Goal: Information Seeking & Learning: Find specific fact

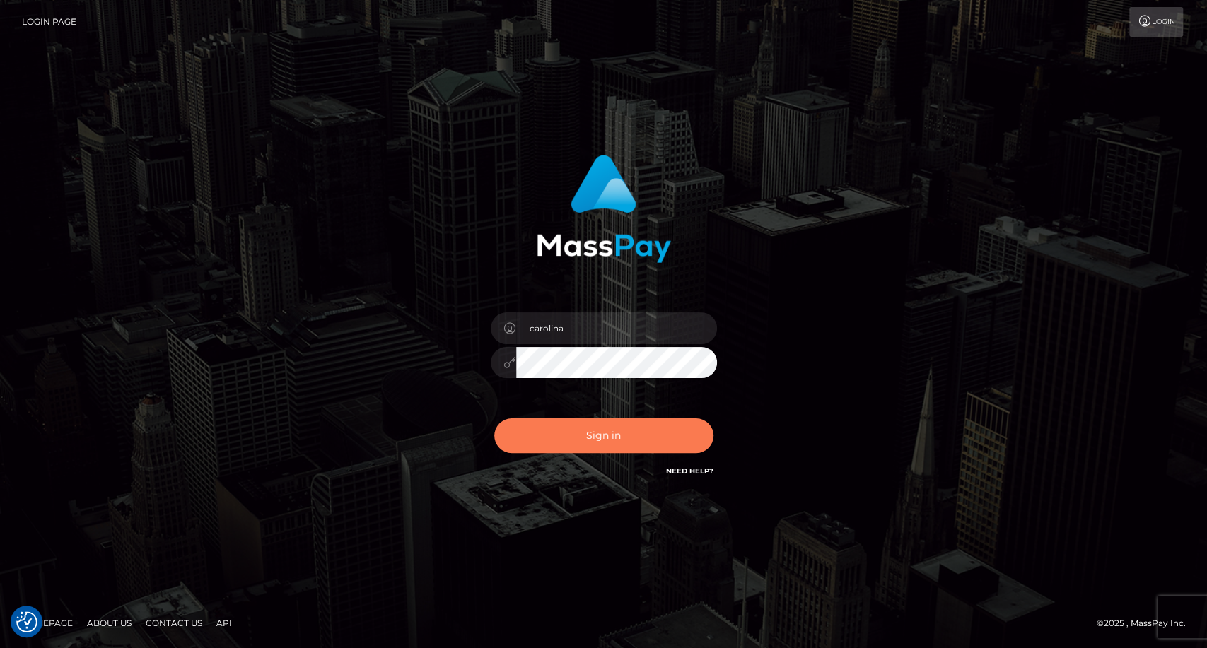
click at [595, 441] on button "Sign in" at bounding box center [603, 436] width 219 height 35
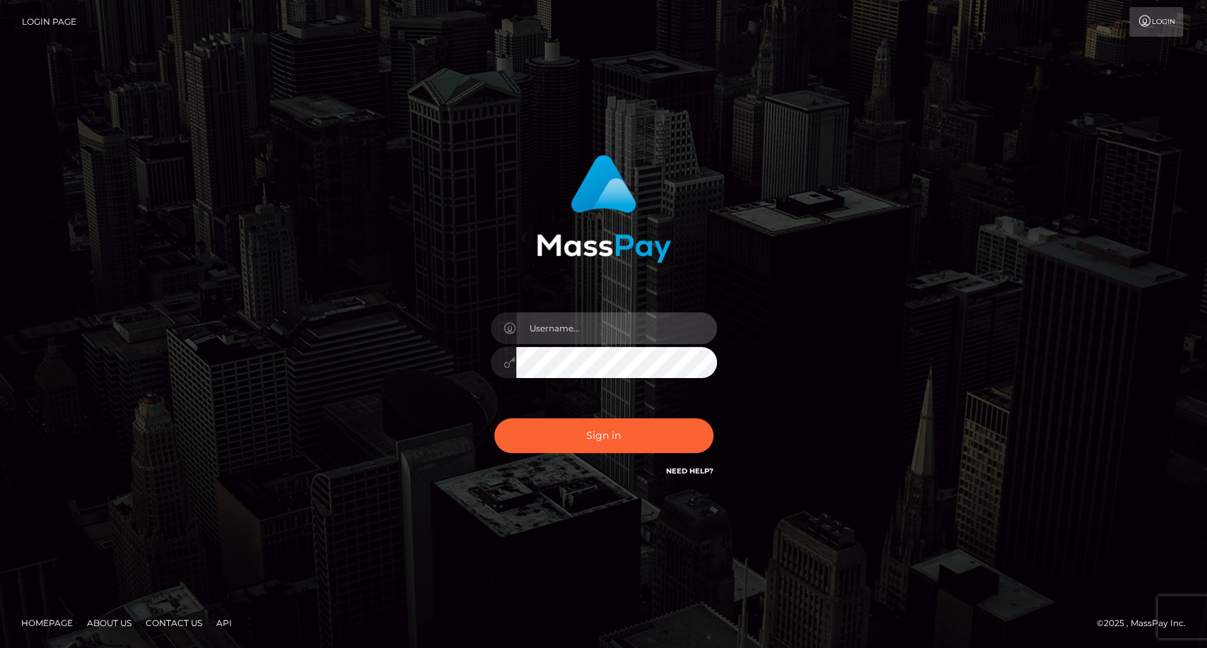
type input "carolina"
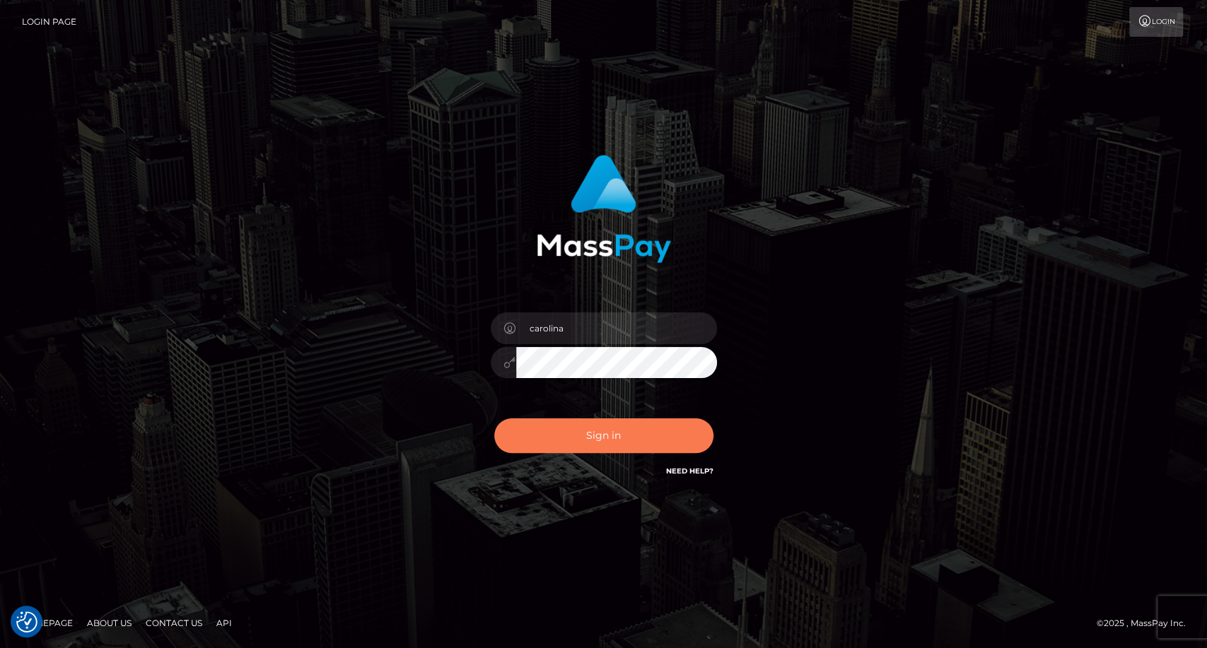
click at [583, 437] on button "Sign in" at bounding box center [603, 436] width 219 height 35
type input "carolina"
click at [592, 433] on button "Sign in" at bounding box center [603, 436] width 219 height 35
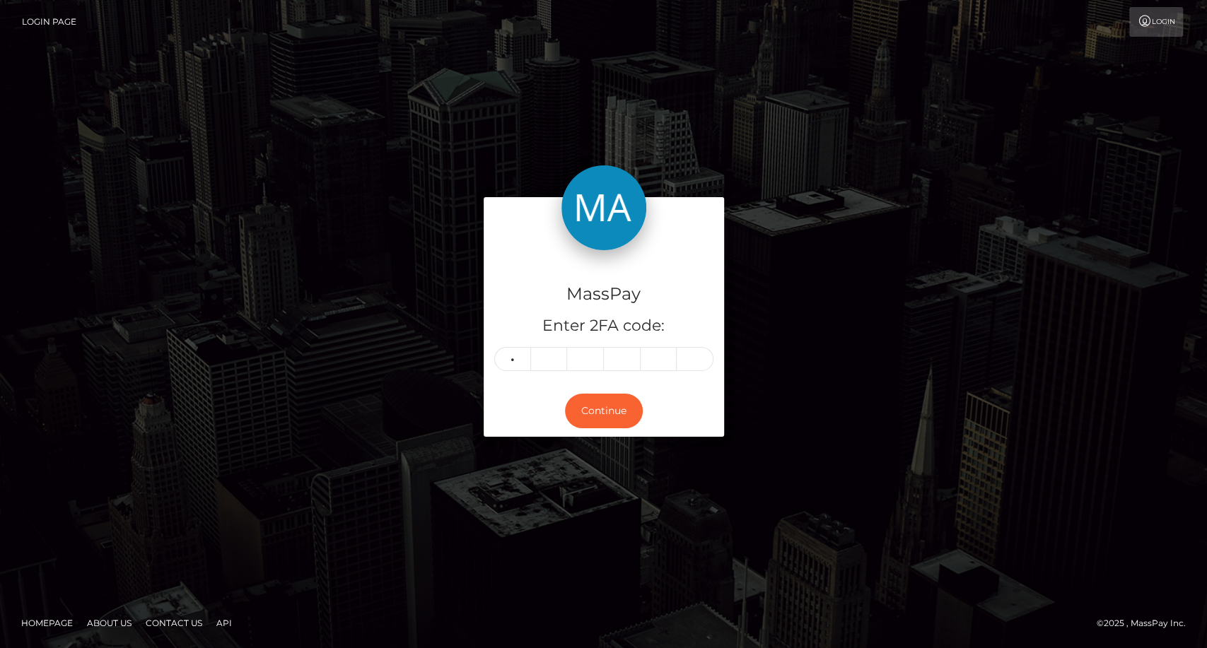
type input "7"
type input "3"
type input "1"
type input "7"
type input "5"
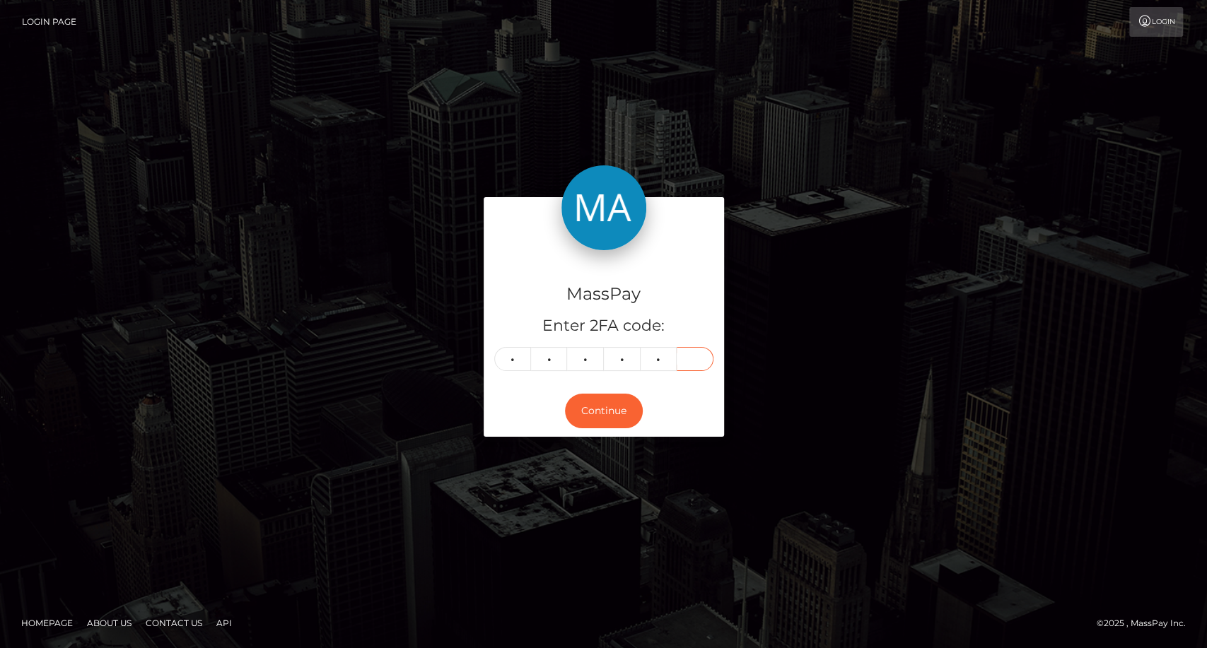
type input "6"
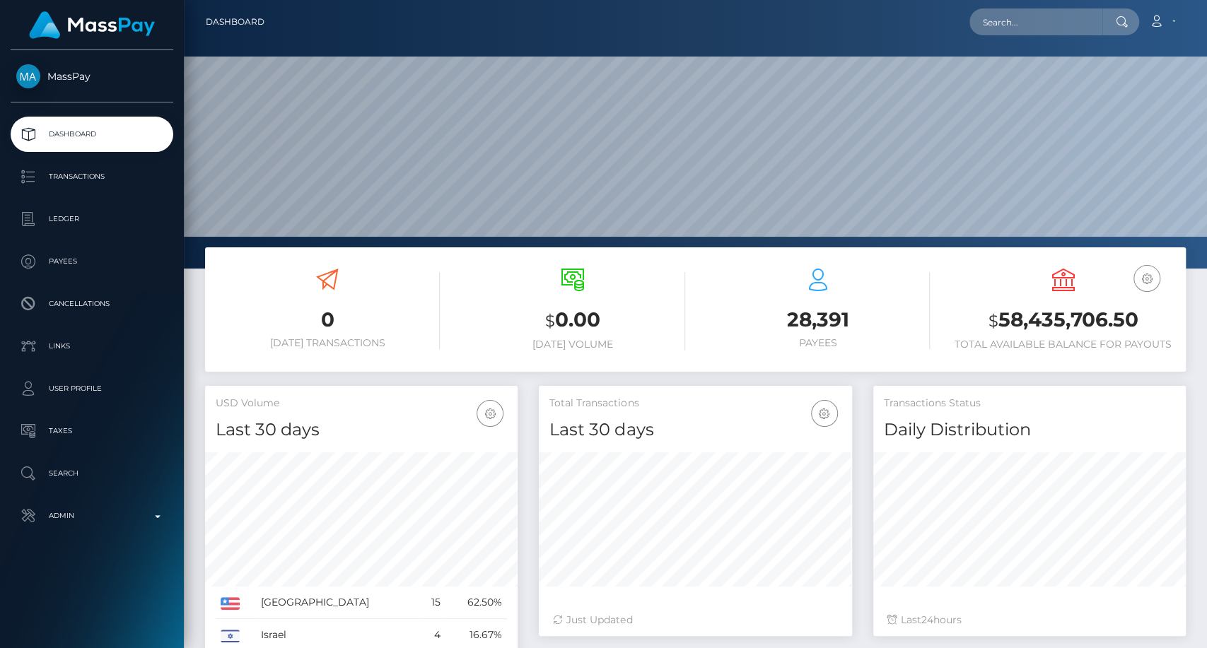
scroll to position [250, 313]
click at [1088, 28] on input "text" at bounding box center [1035, 21] width 133 height 27
paste input "isobeljones00000@gmail.com"
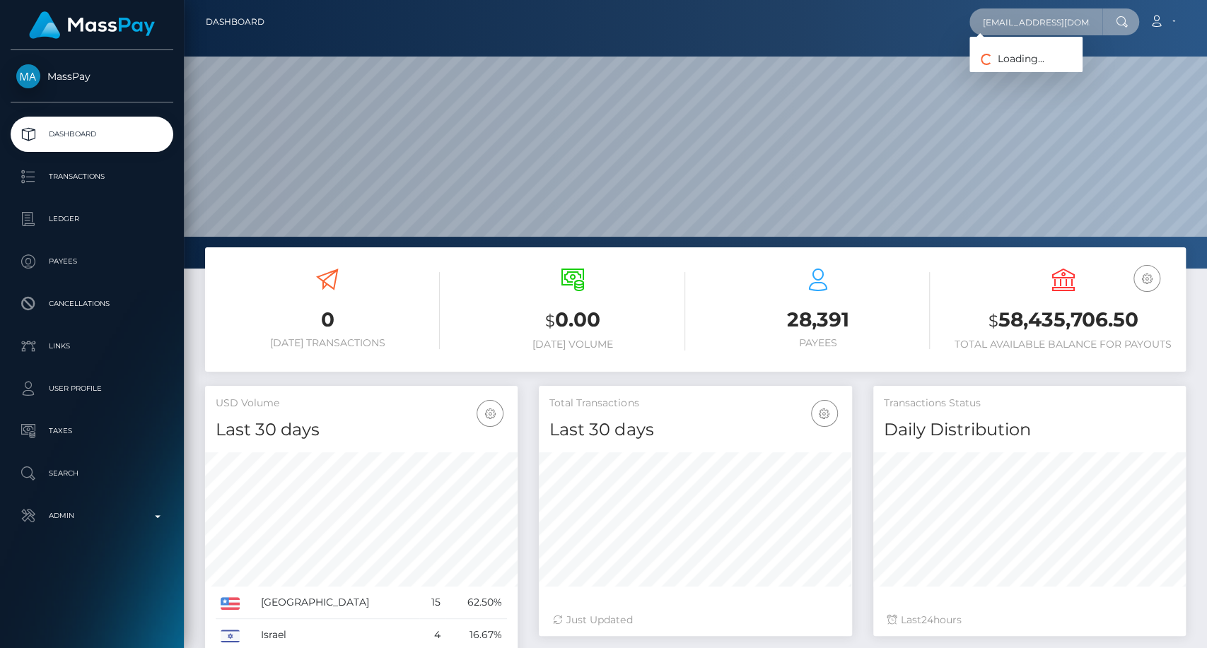
scroll to position [0, 25]
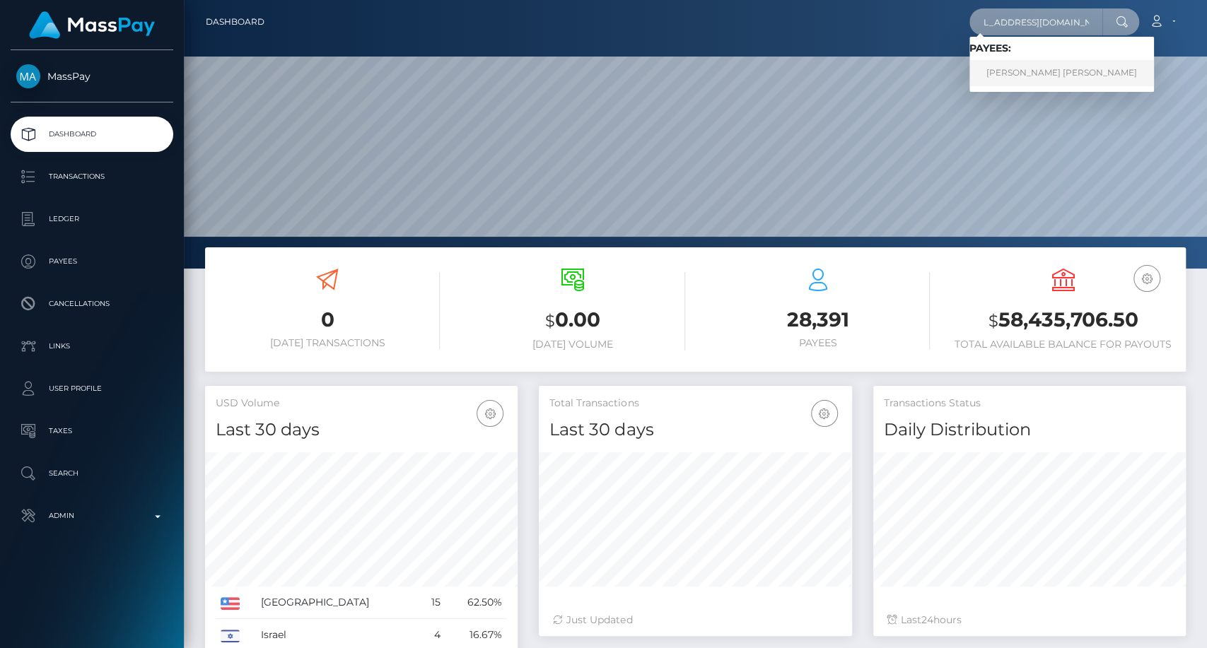
type input "isobeljones00000@gmail.com"
click at [1047, 72] on link "LYDIA CHARLOTTE J WARDLEY" at bounding box center [1061, 73] width 185 height 26
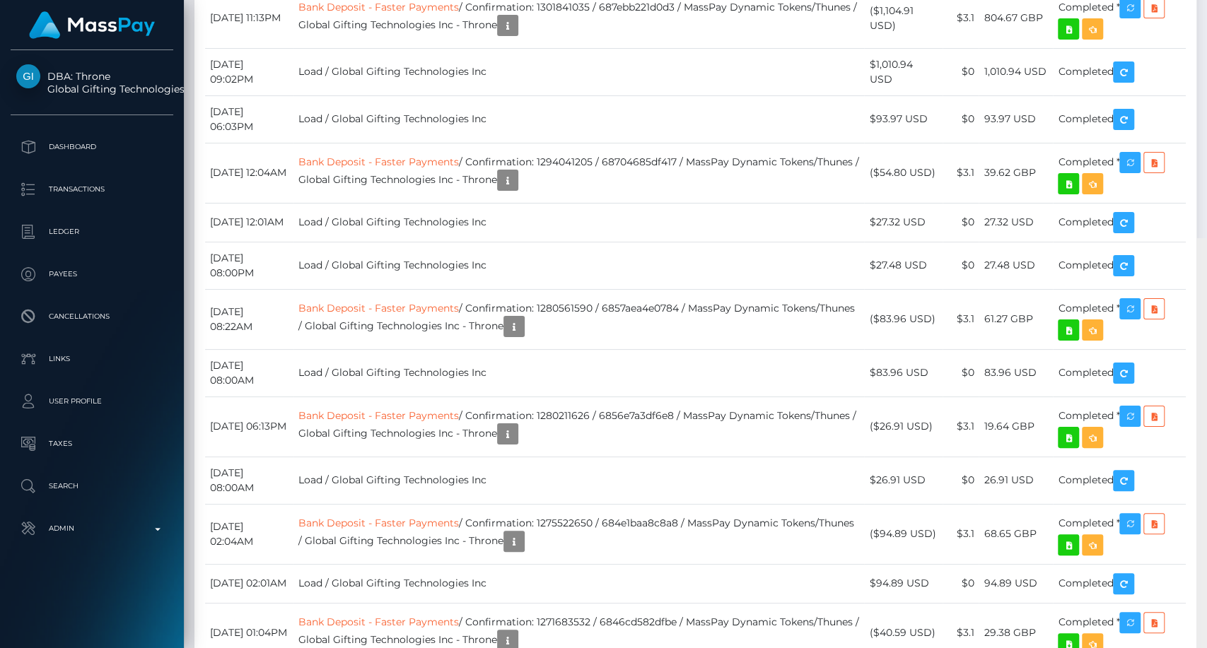
scroll to position [17735, 0]
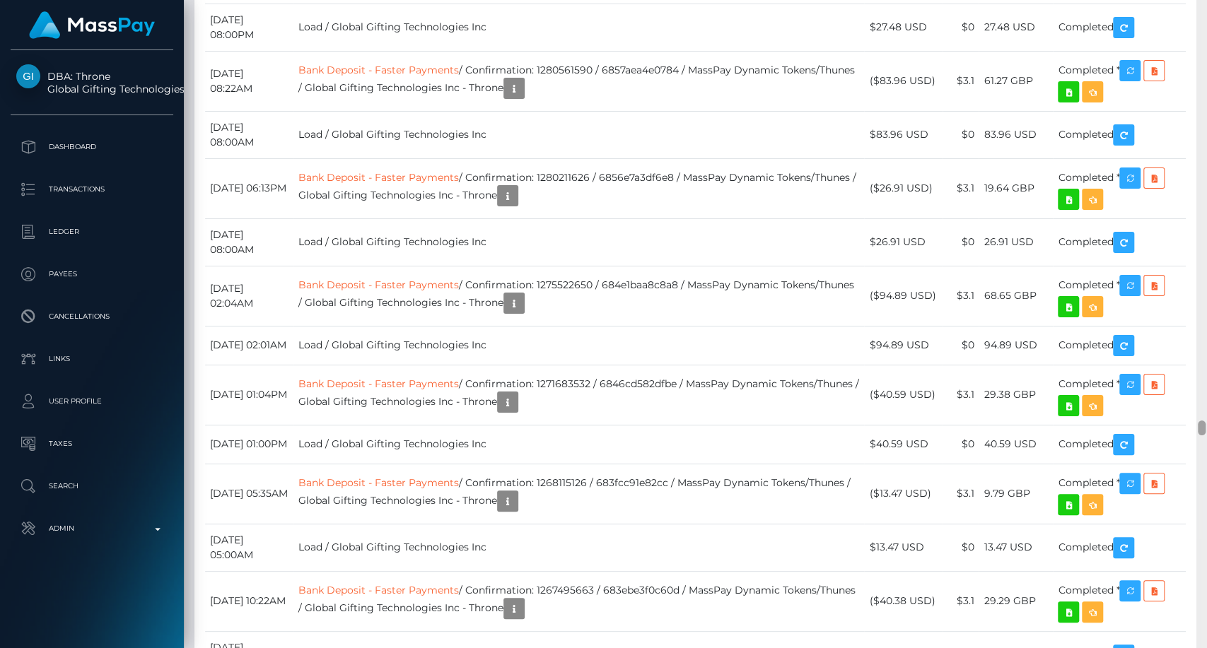
drag, startPoint x: 1201, startPoint y: 120, endPoint x: 1206, endPoint y: 426, distance: 305.5
click at [1206, 426] on div at bounding box center [1201, 324] width 11 height 649
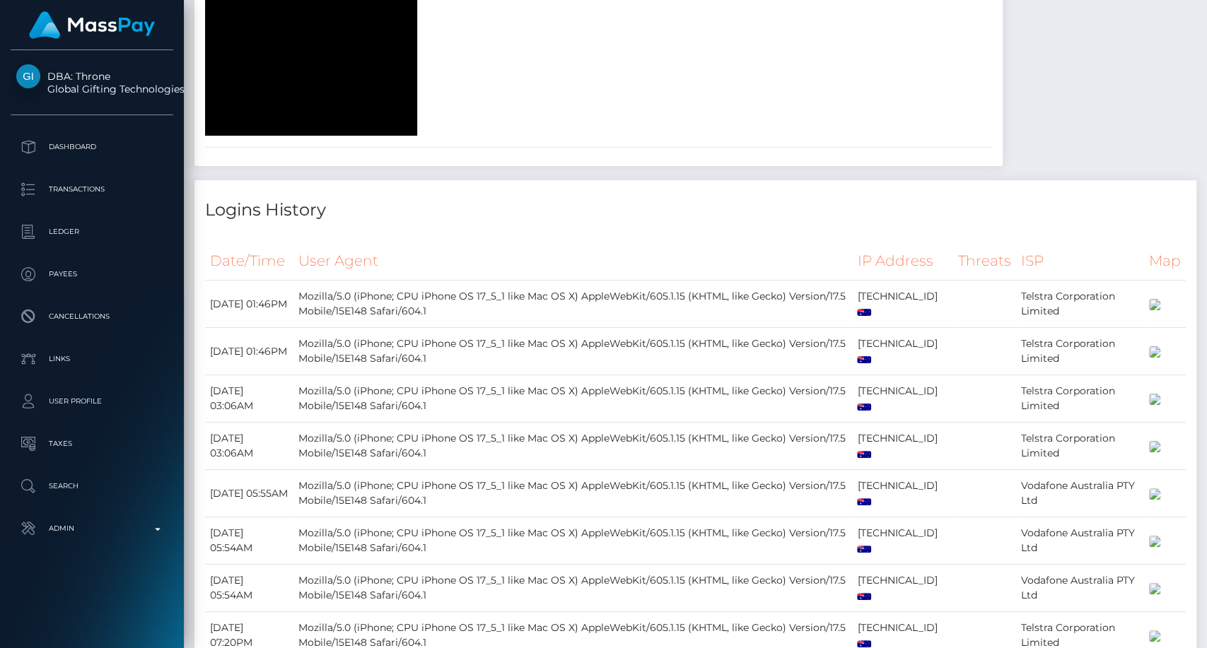
scroll to position [15556, 0]
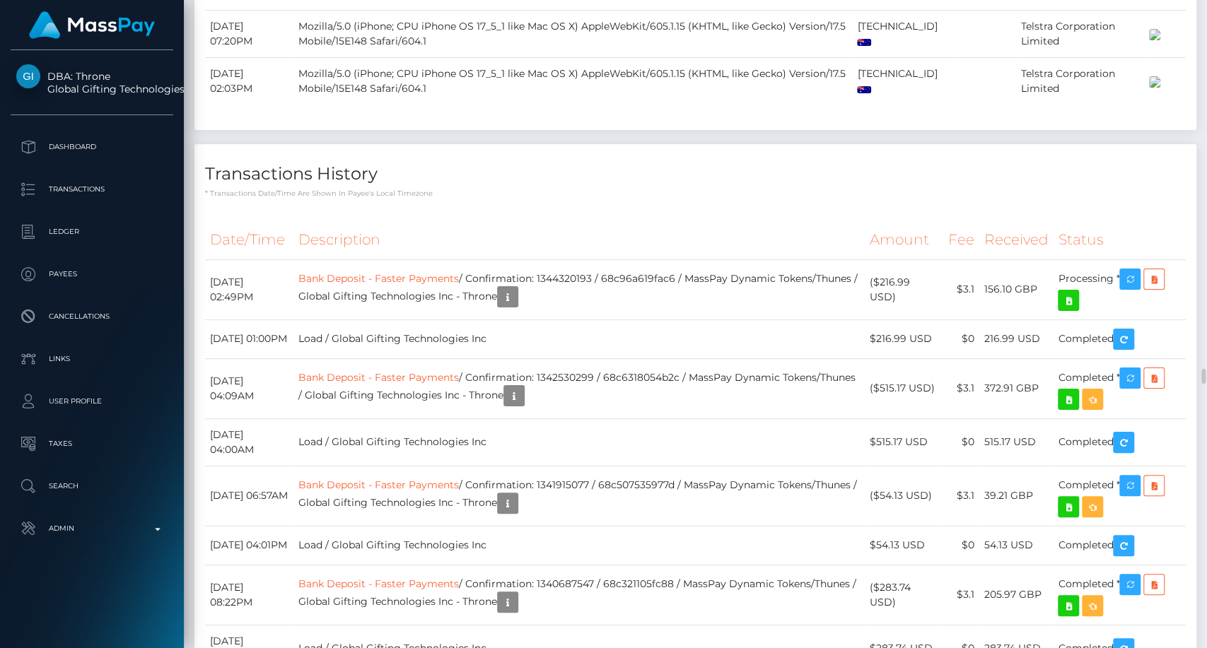
drag, startPoint x: 1206, startPoint y: 365, endPoint x: 1178, endPoint y: 264, distance: 104.1
click at [1201, 37] on div at bounding box center [1201, 324] width 11 height 649
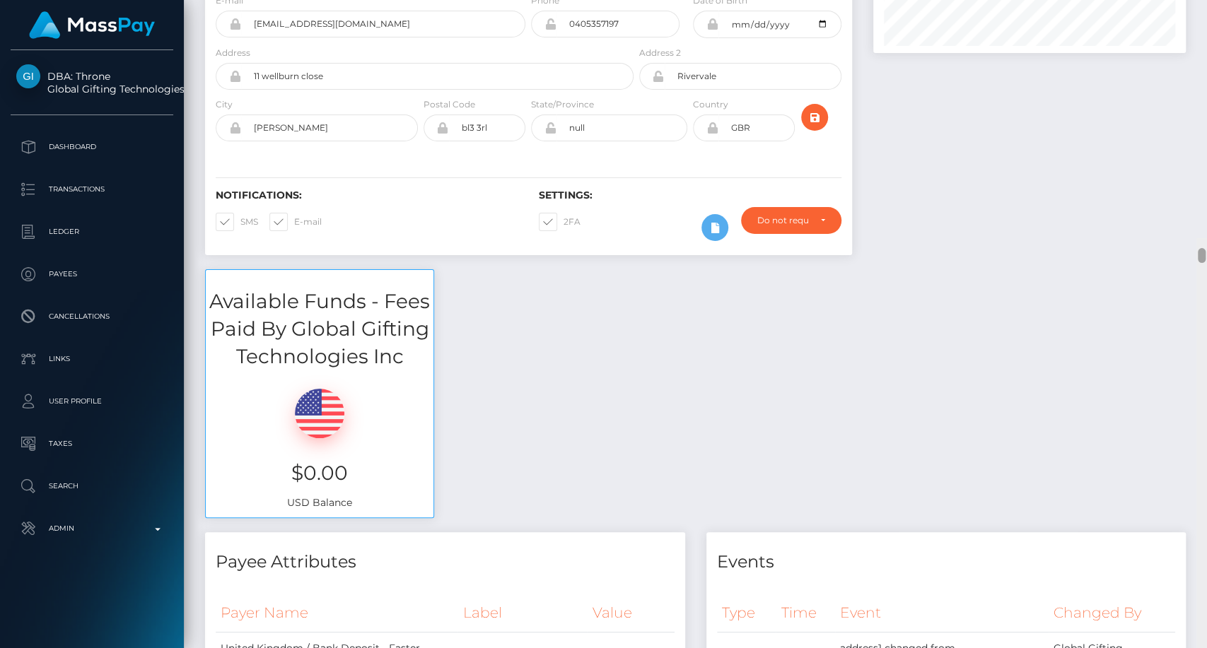
scroll to position [0, 0]
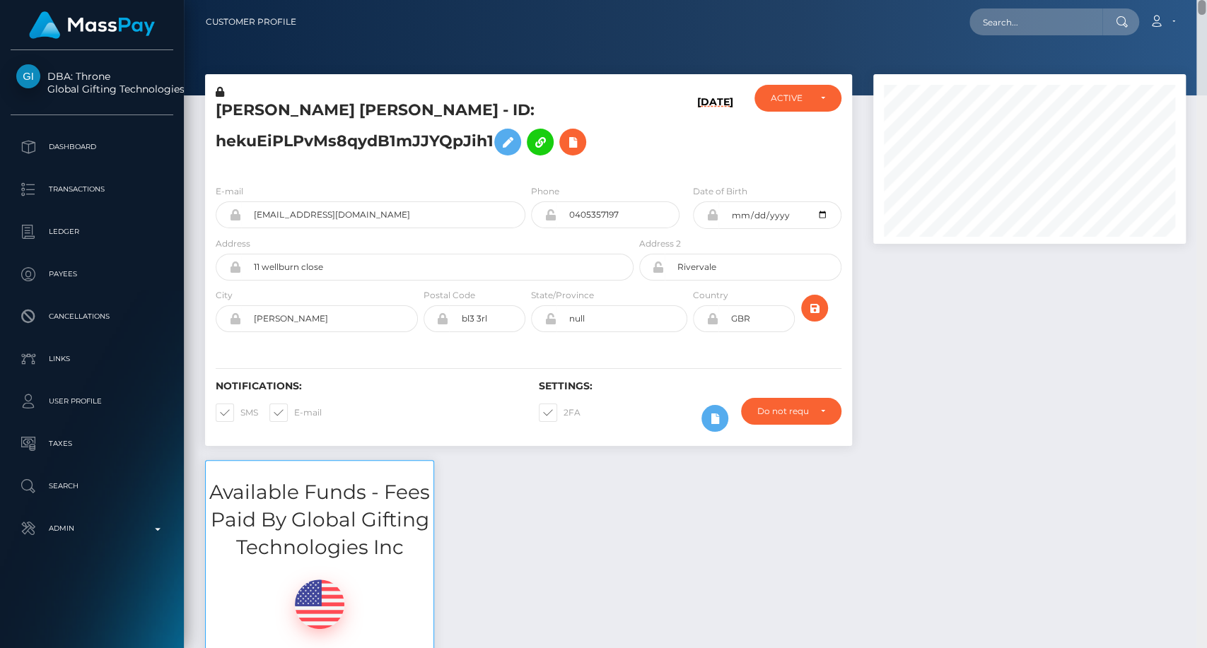
drag, startPoint x: 1202, startPoint y: 377, endPoint x: 1205, endPoint y: -16, distance: 393.2
click at [1205, 0] on html "DBA: Throne Global Gifting Technologies Inc Dashboard Transactions Ledger Payee…" at bounding box center [603, 324] width 1207 height 648
click at [1024, 15] on input "text" at bounding box center [1035, 21] width 133 height 27
paste input "[EMAIL_ADDRESS][DOMAIN_NAME]"
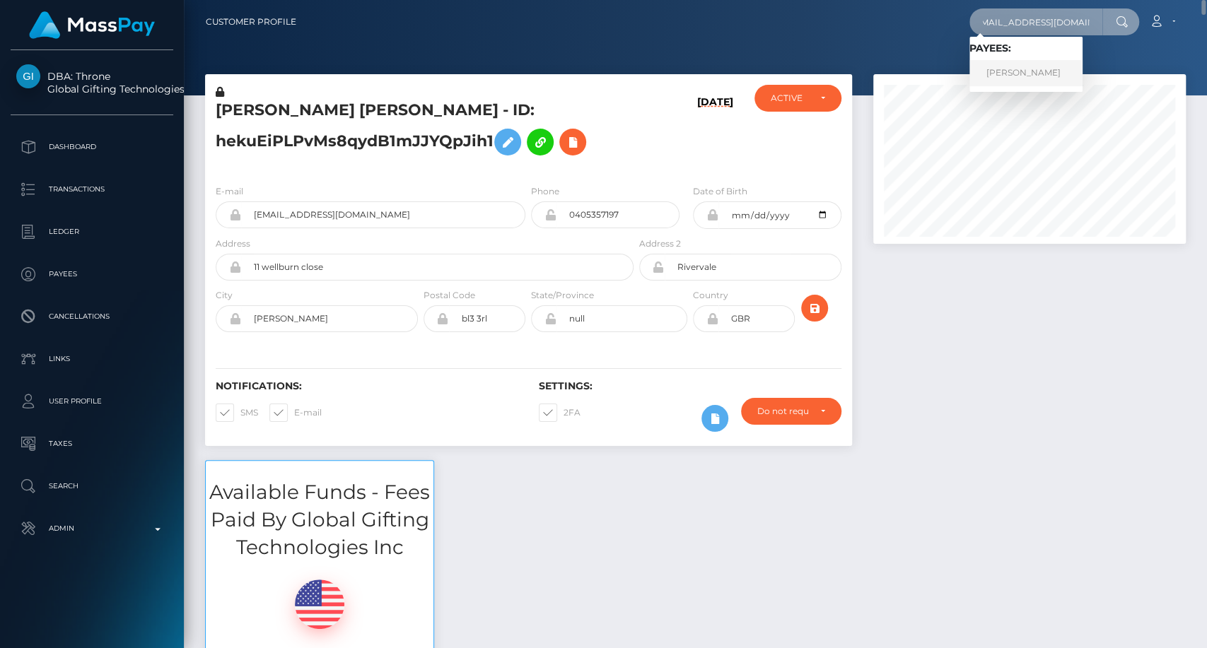
type input "[EMAIL_ADDRESS][DOMAIN_NAME]"
click at [1018, 66] on link "JESSICA JULISA LUIS" at bounding box center [1025, 73] width 113 height 26
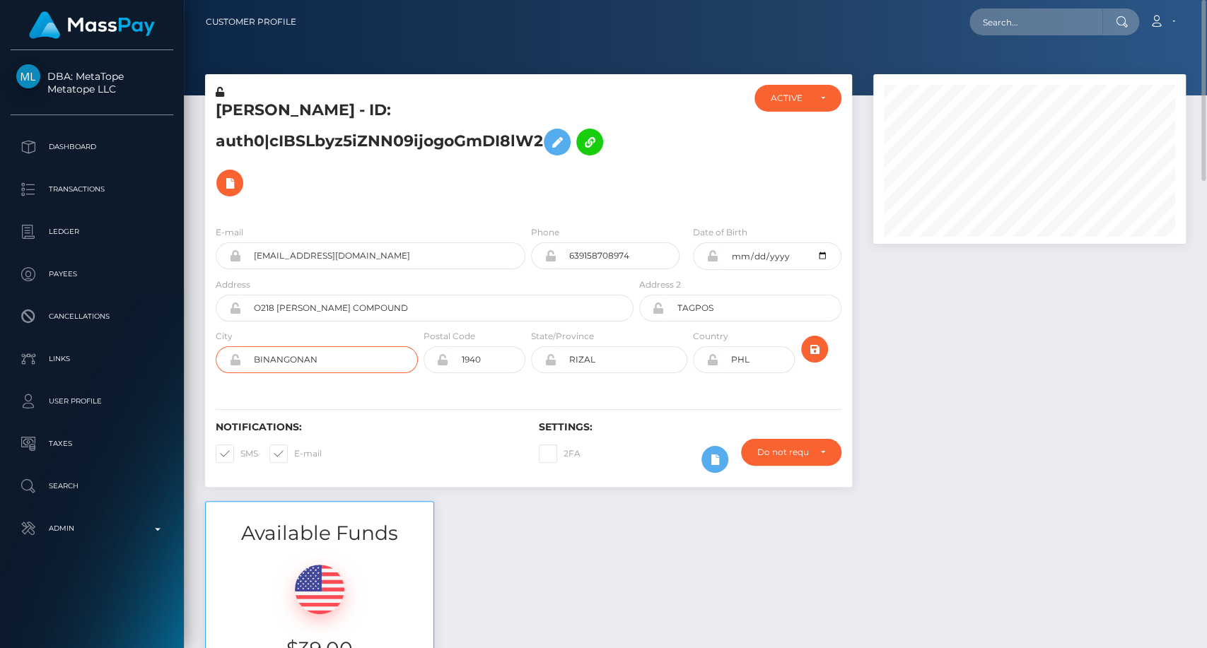
drag, startPoint x: 301, startPoint y: 364, endPoint x: 248, endPoint y: 354, distance: 54.1
click at [245, 355] on input "BINANGONAN" at bounding box center [329, 359] width 177 height 27
click at [500, 121] on h5 "Rolando Santos - ID: auth0|cIBSLbyz5iZNN09ijogoGmDI8lW2" at bounding box center [421, 152] width 410 height 104
click at [295, 354] on input "BINANGONAN" at bounding box center [329, 359] width 177 height 27
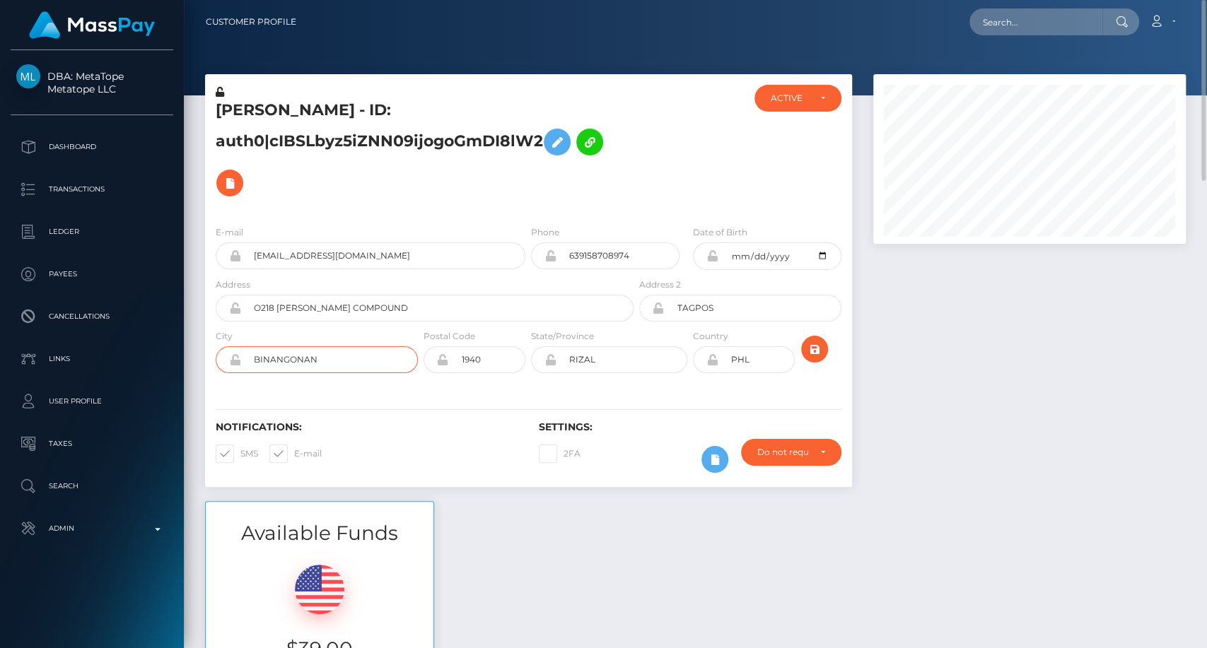
click at [295, 354] on input "BINANGONAN" at bounding box center [329, 359] width 177 height 27
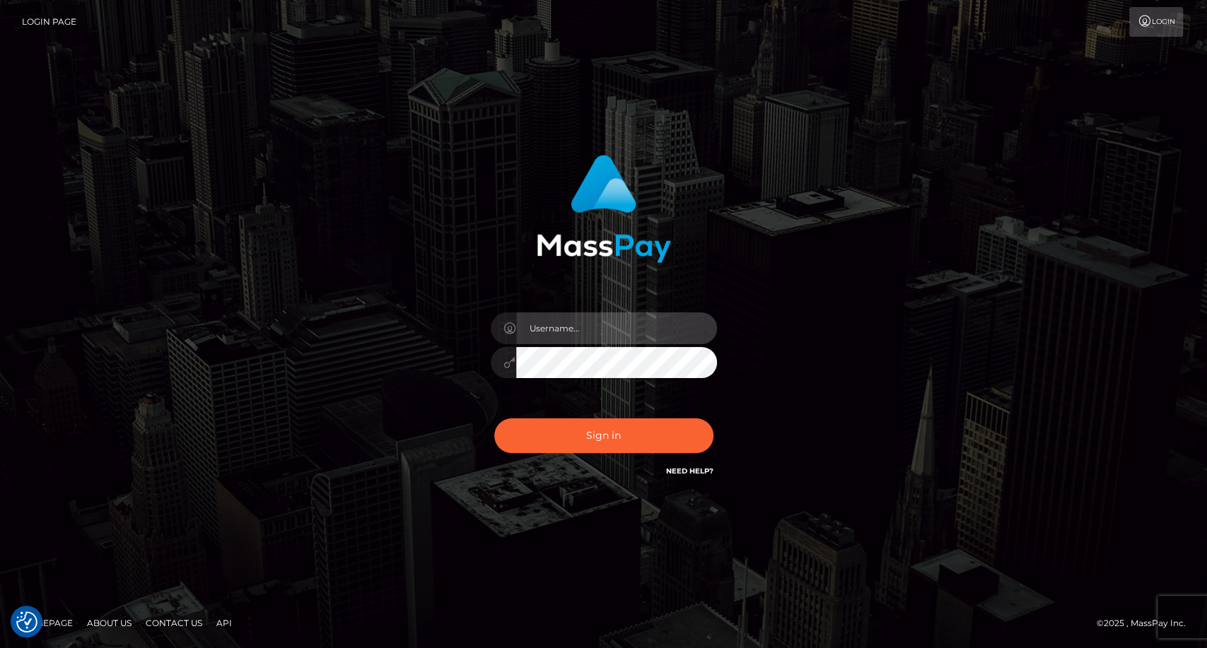
type input "carolina"
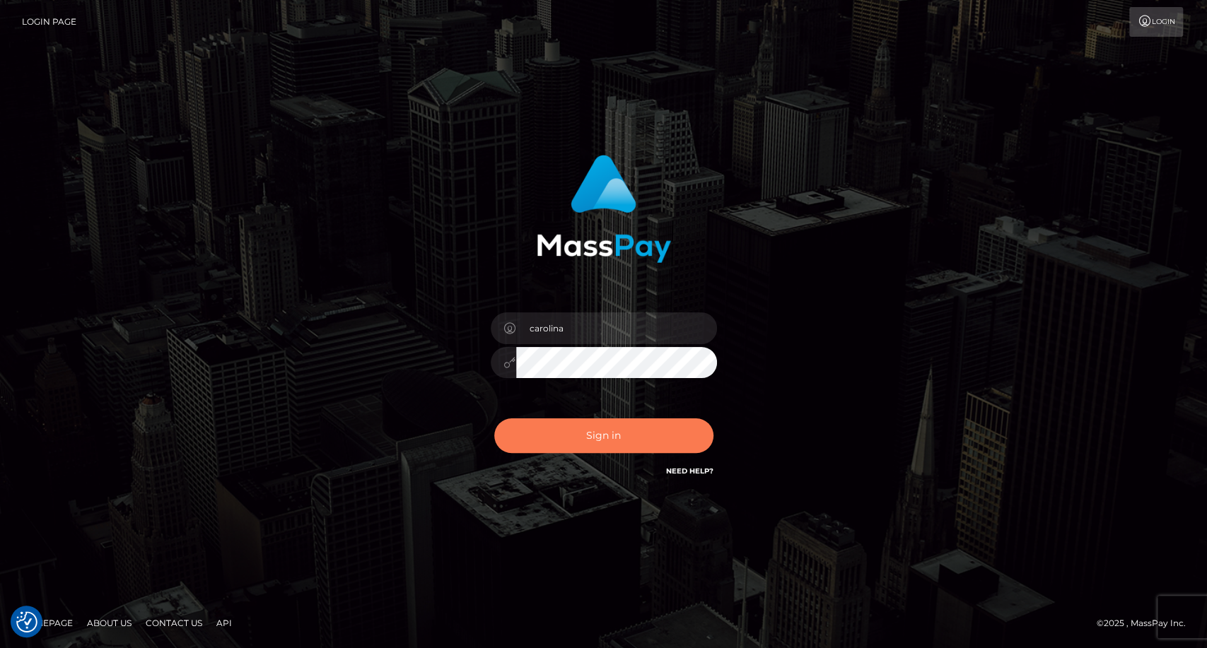
click at [634, 443] on button "Sign in" at bounding box center [603, 436] width 219 height 35
type input "carolina"
click at [620, 438] on button "Sign in" at bounding box center [603, 436] width 219 height 35
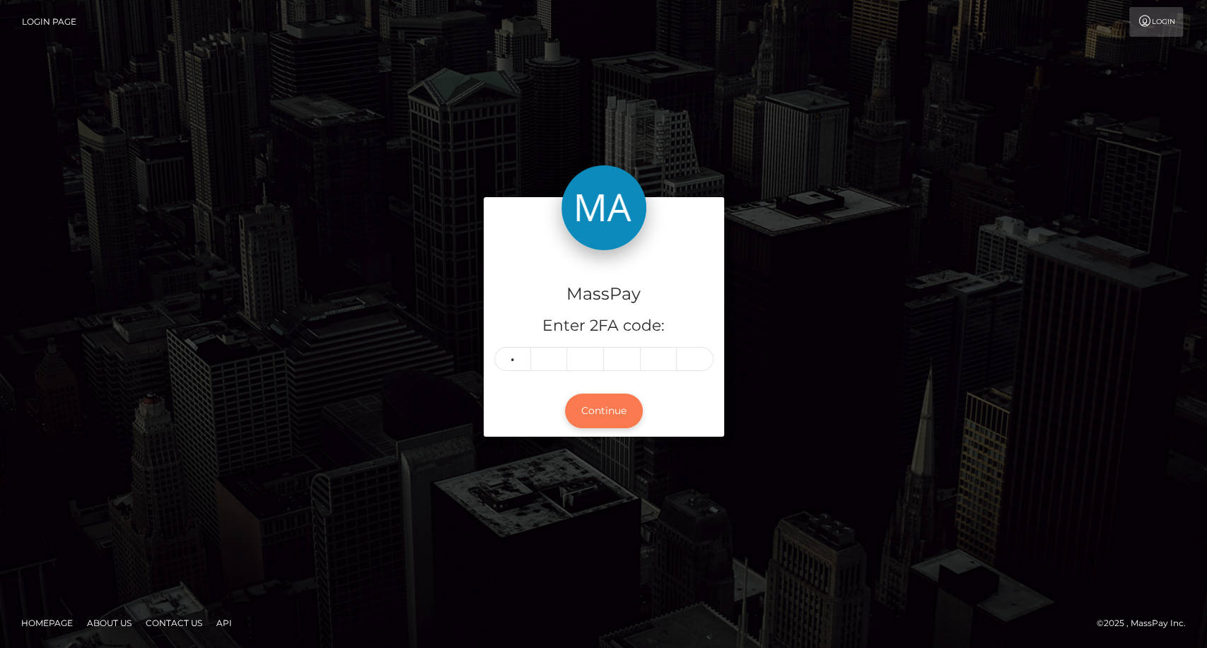
type input "8"
type input "1"
type input "0"
type input "8"
type input "1"
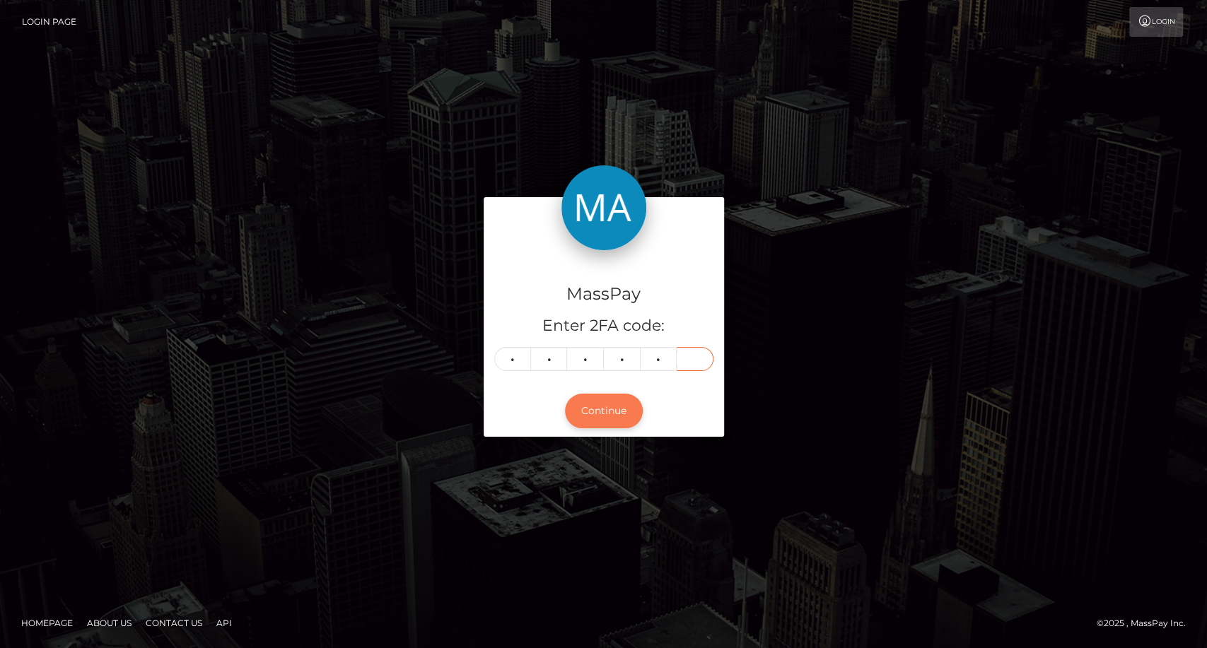
type input "4"
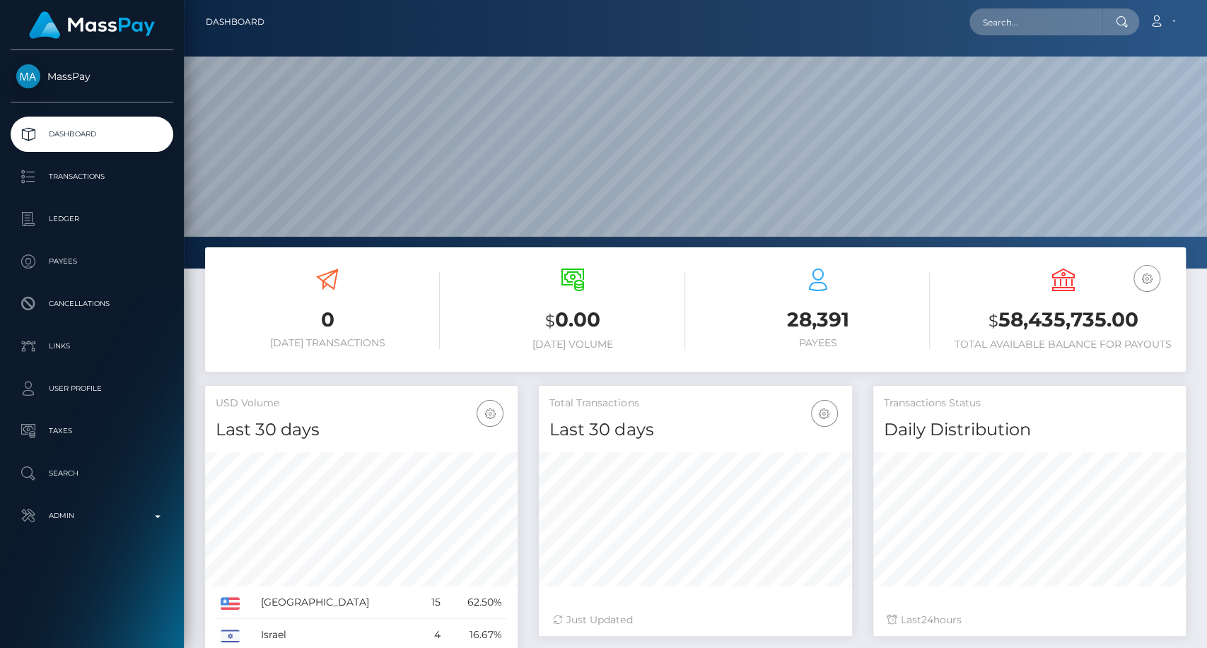
scroll to position [250, 313]
click at [1036, 19] on input "text" at bounding box center [1035, 21] width 133 height 27
paste input "[EMAIL_ADDRESS][DOMAIN_NAME]"
type input "[EMAIL_ADDRESS][DOMAIN_NAME]"
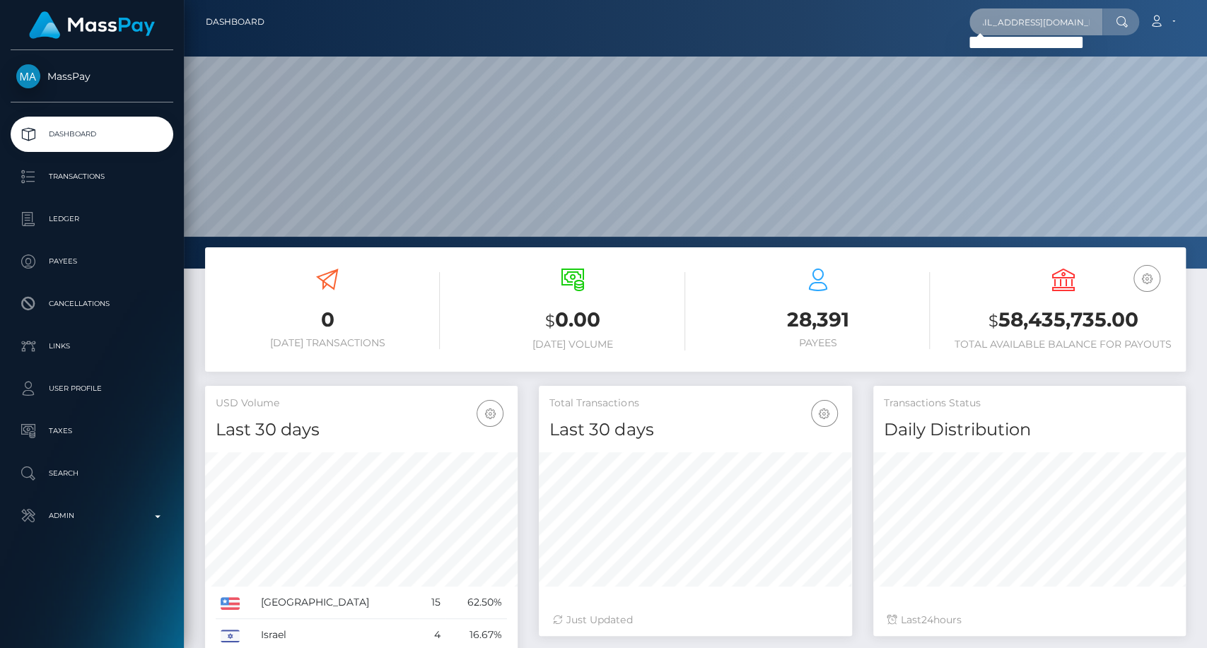
scroll to position [0, 0]
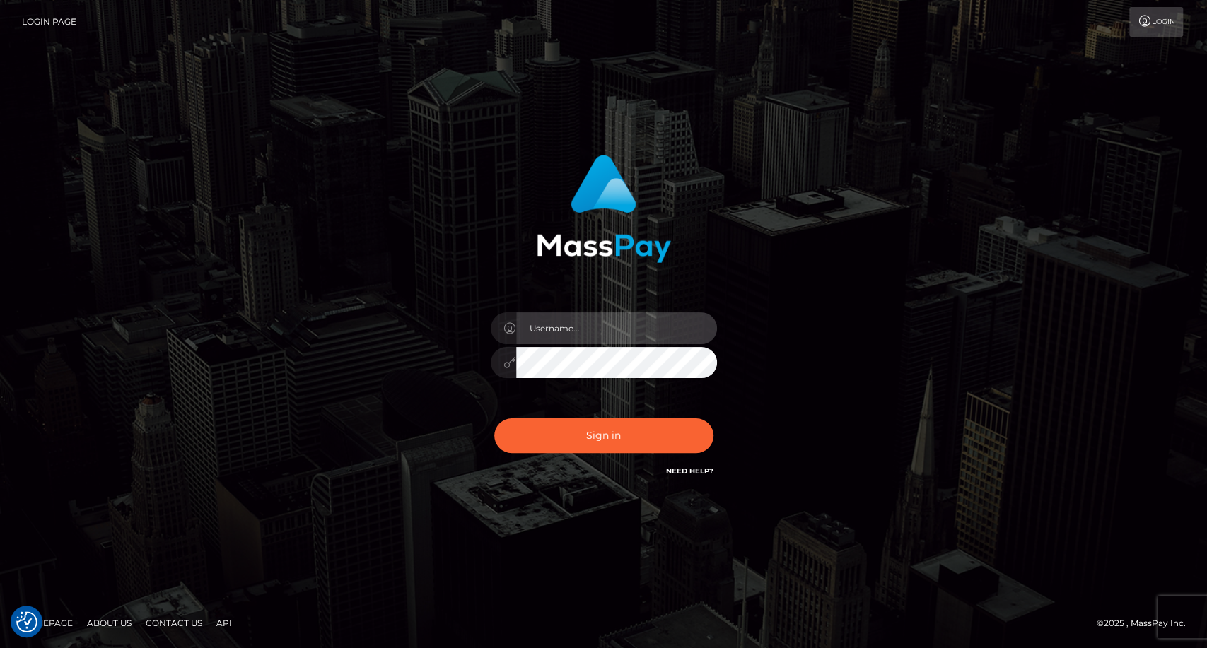
type input "carolina"
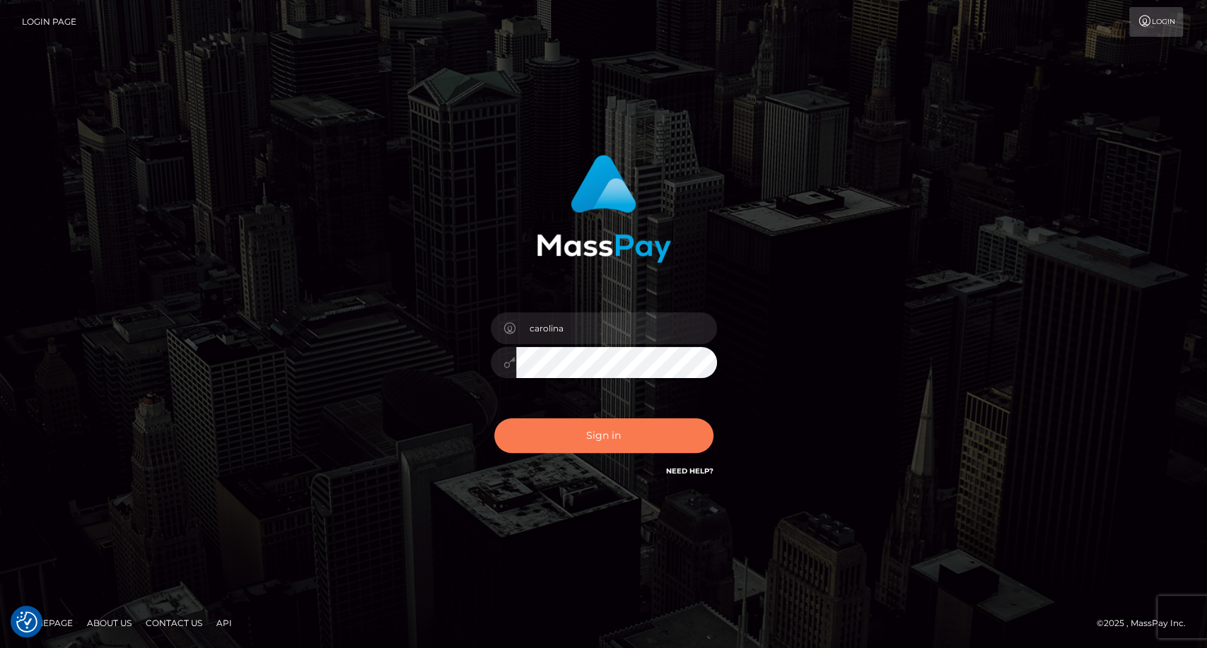
click at [602, 438] on button "Sign in" at bounding box center [603, 436] width 219 height 35
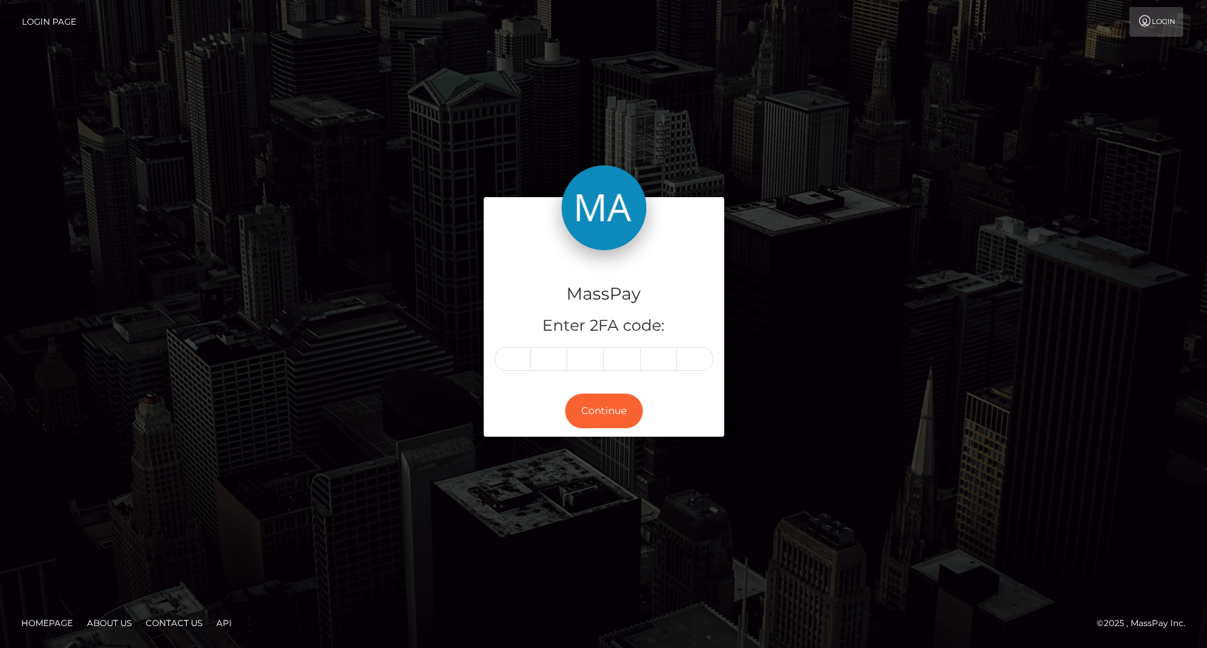
click at [90, 396] on div "MassPay Enter 2FA code: Continue" at bounding box center [603, 324] width 1207 height 466
click at [526, 359] on input "text" at bounding box center [512, 359] width 37 height 24
type input "0"
type input "5"
type input "8"
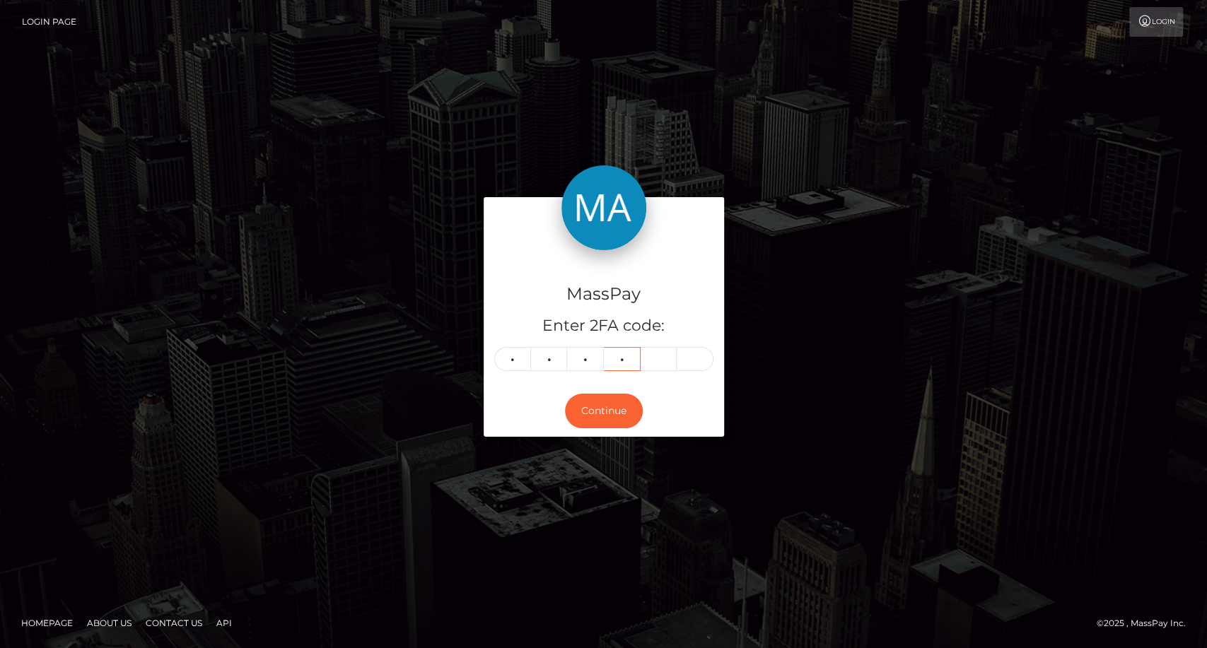
type input "6"
type input "0"
type input "2"
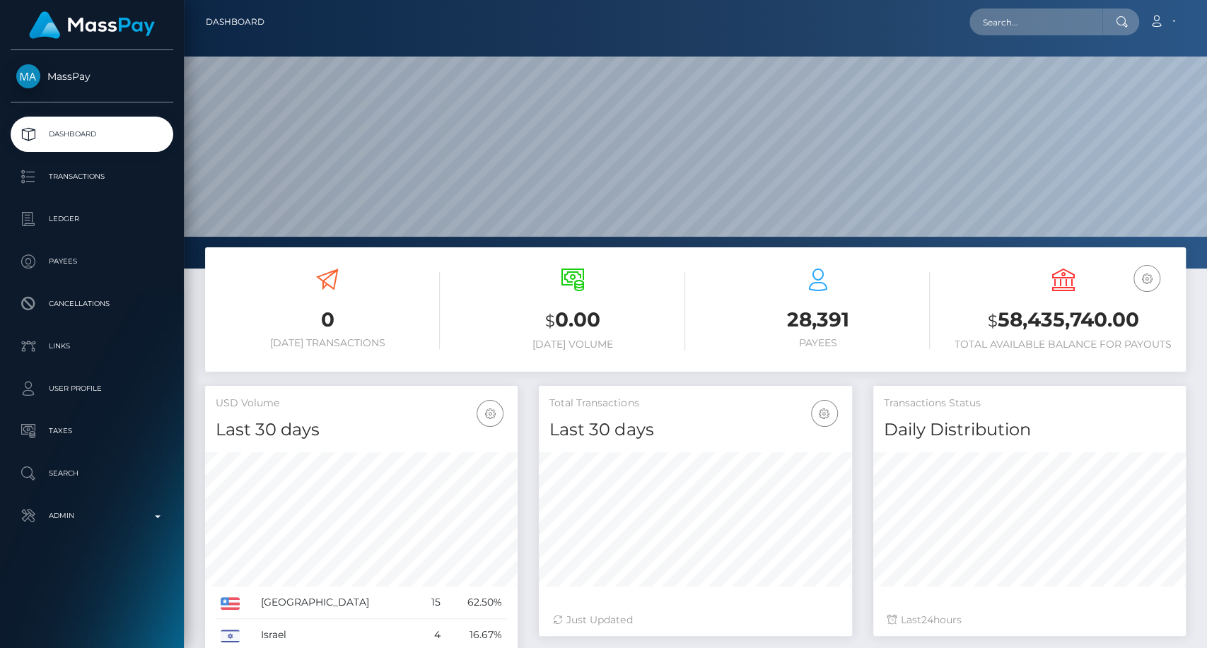
scroll to position [250, 313]
click at [1030, 8] on input "text" at bounding box center [1035, 21] width 133 height 27
paste input "[EMAIL_ADDRESS][DOMAIN_NAME]"
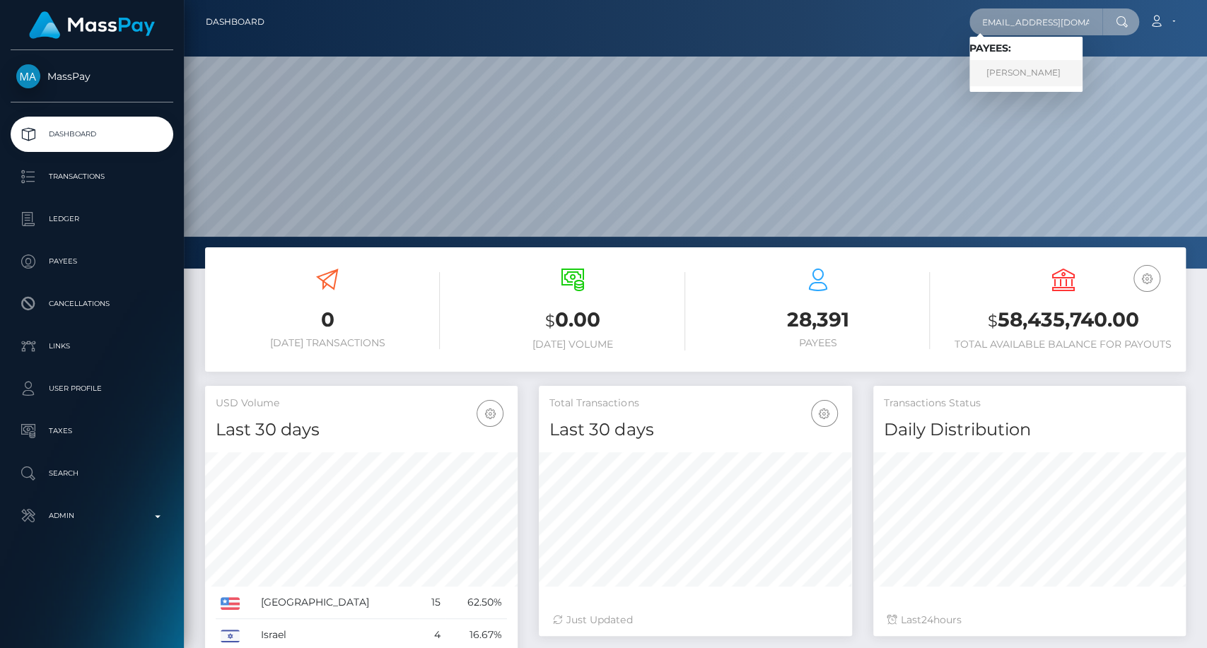
type input "[EMAIL_ADDRESS][DOMAIN_NAME]"
click at [1019, 80] on link "[PERSON_NAME]" at bounding box center [1025, 73] width 113 height 26
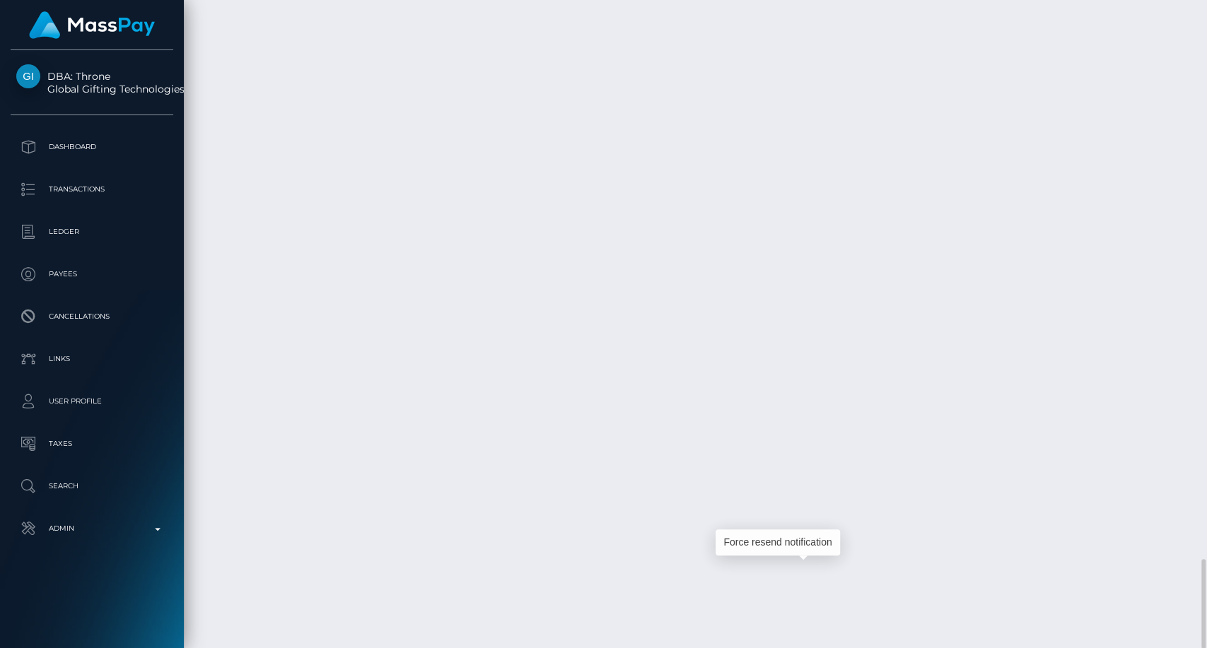
scroll to position [170, 313]
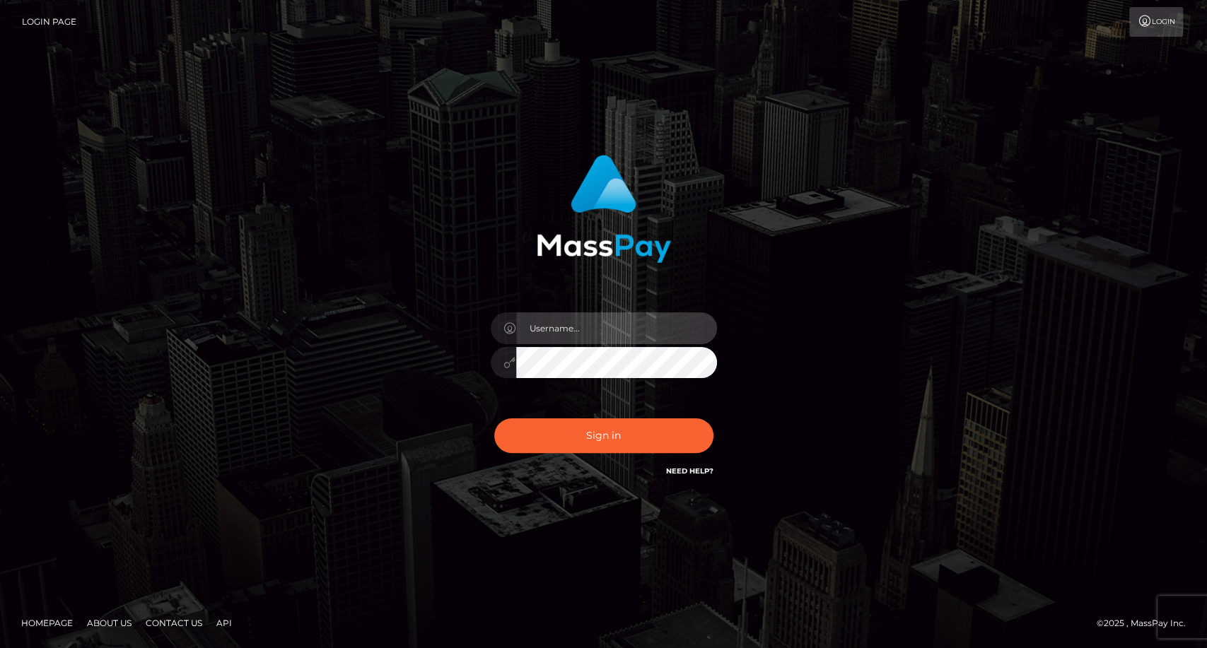
type input "carolina"
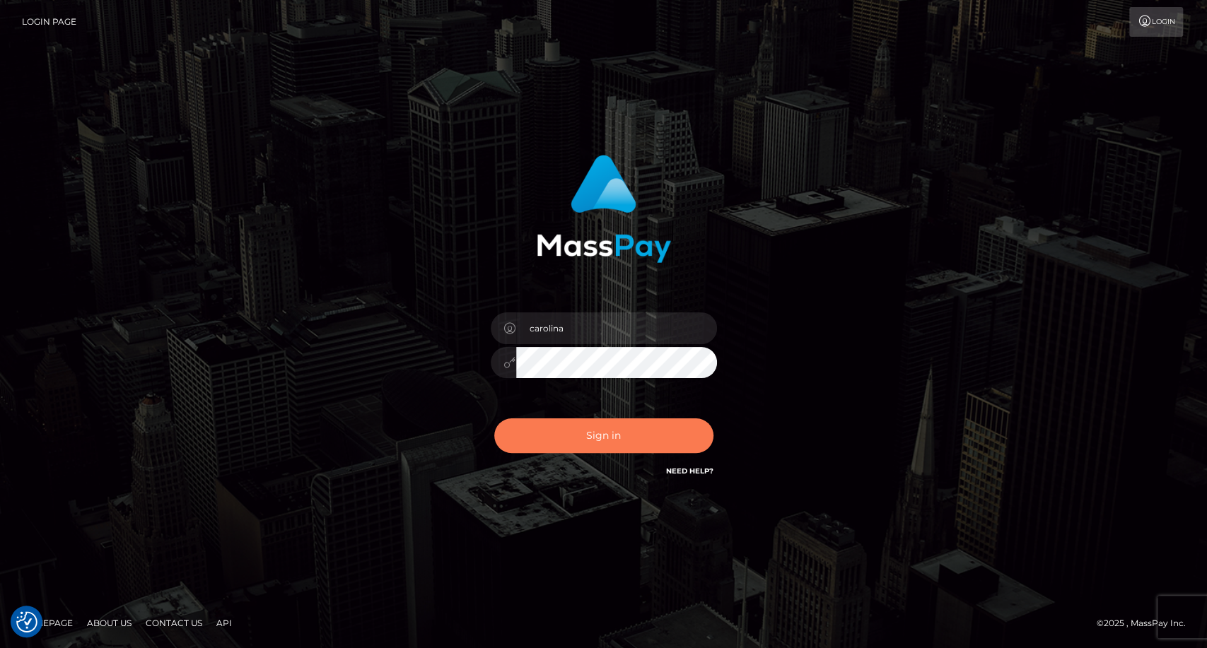
click at [598, 440] on button "Sign in" at bounding box center [603, 436] width 219 height 35
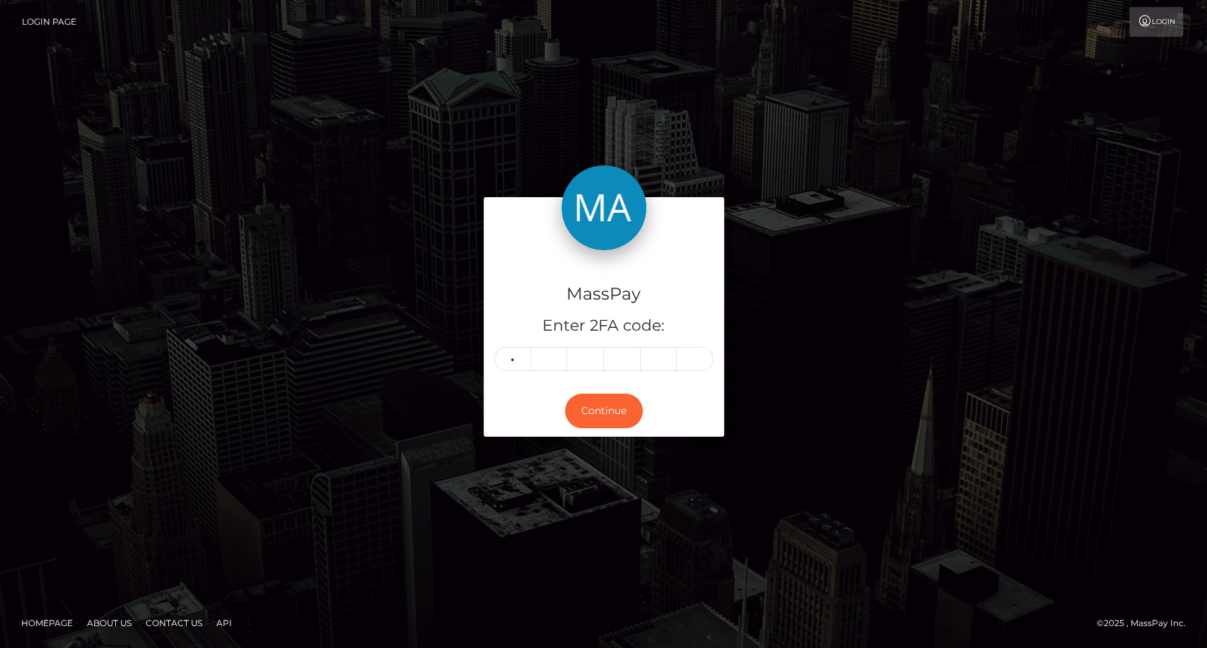
type input "5"
type input "0"
type input "8"
type input "6"
type input "0"
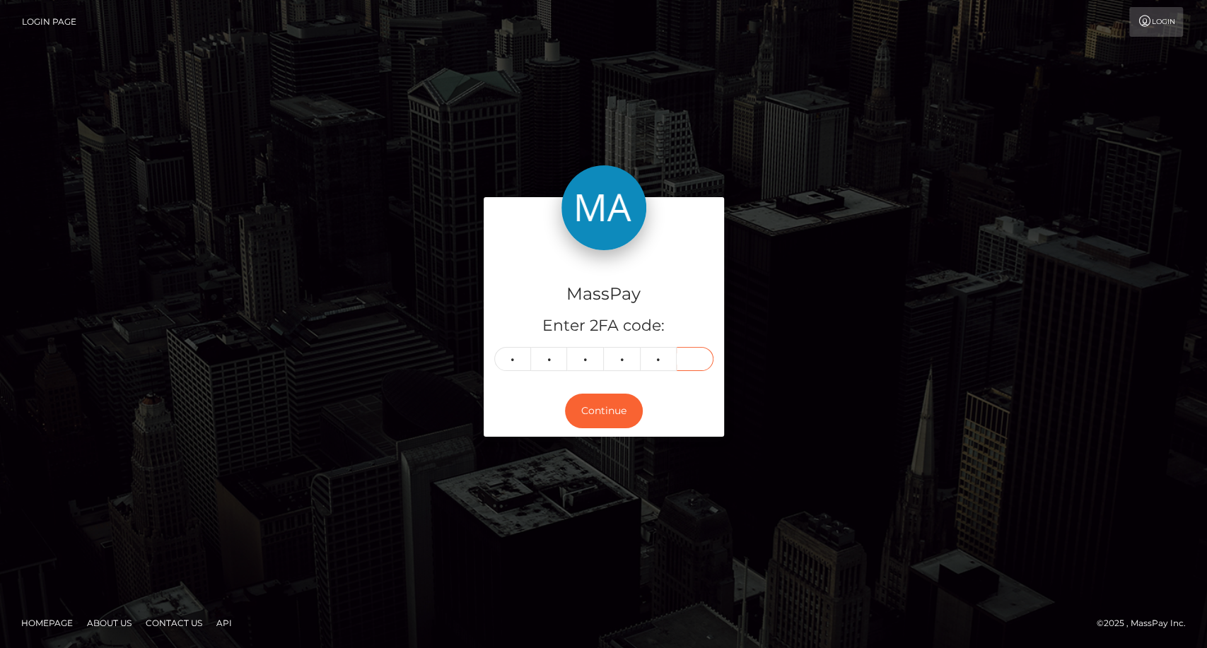
type input "2"
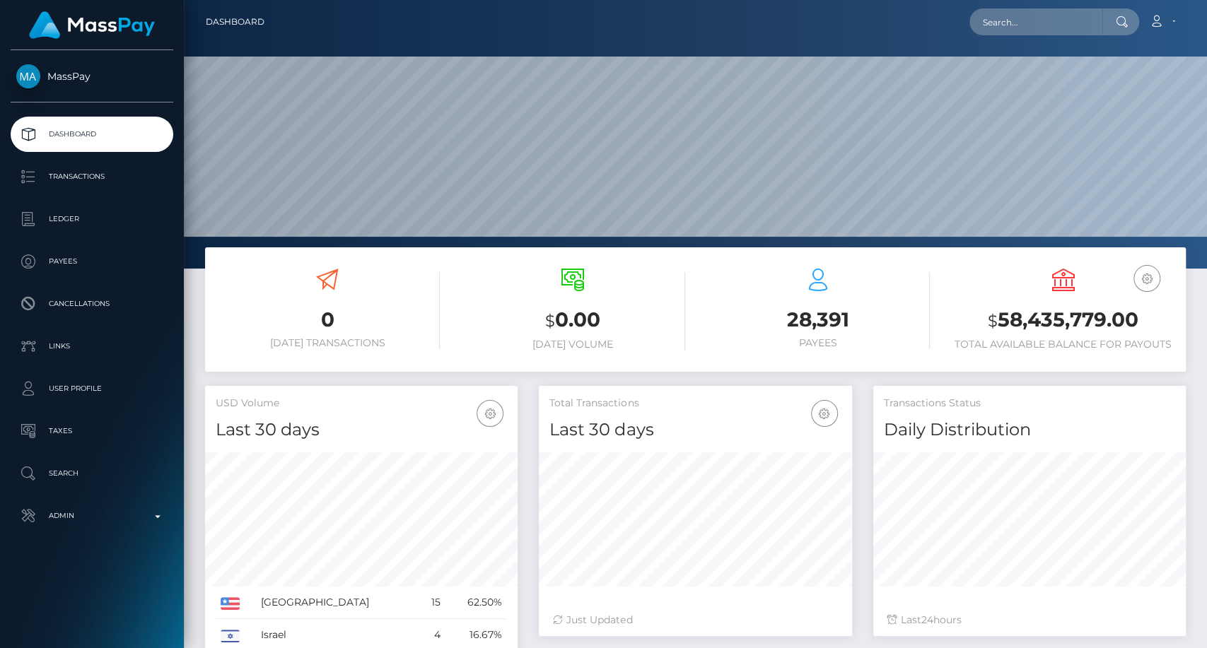
scroll to position [250, 313]
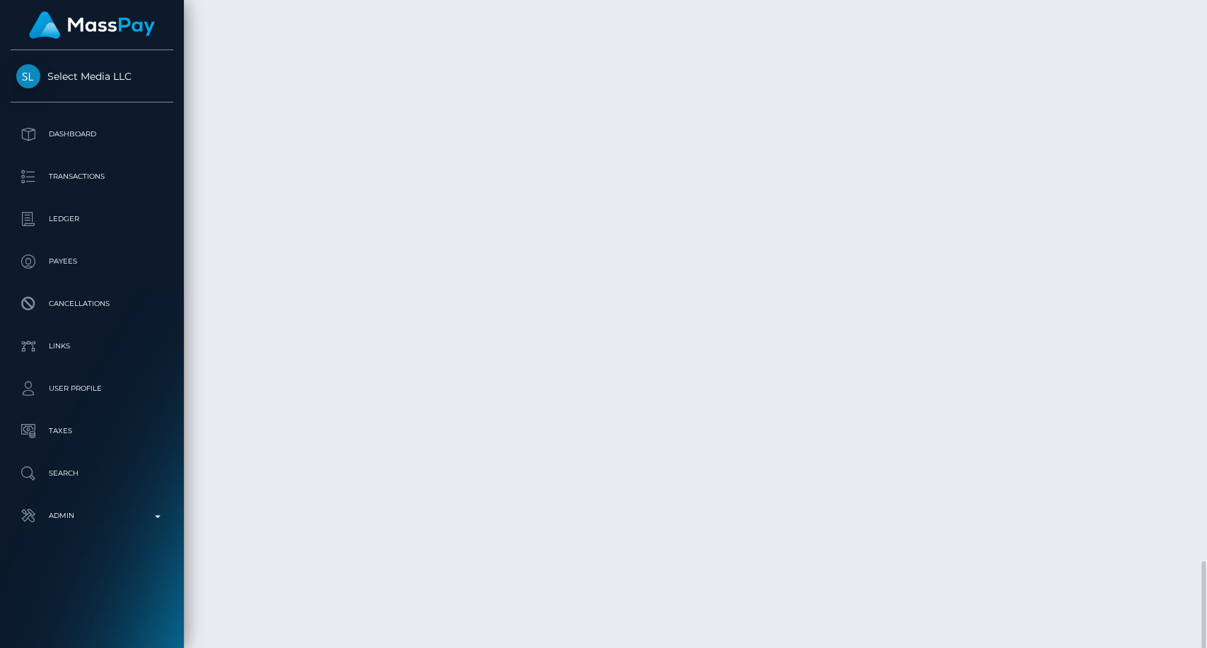
scroll to position [170, 313]
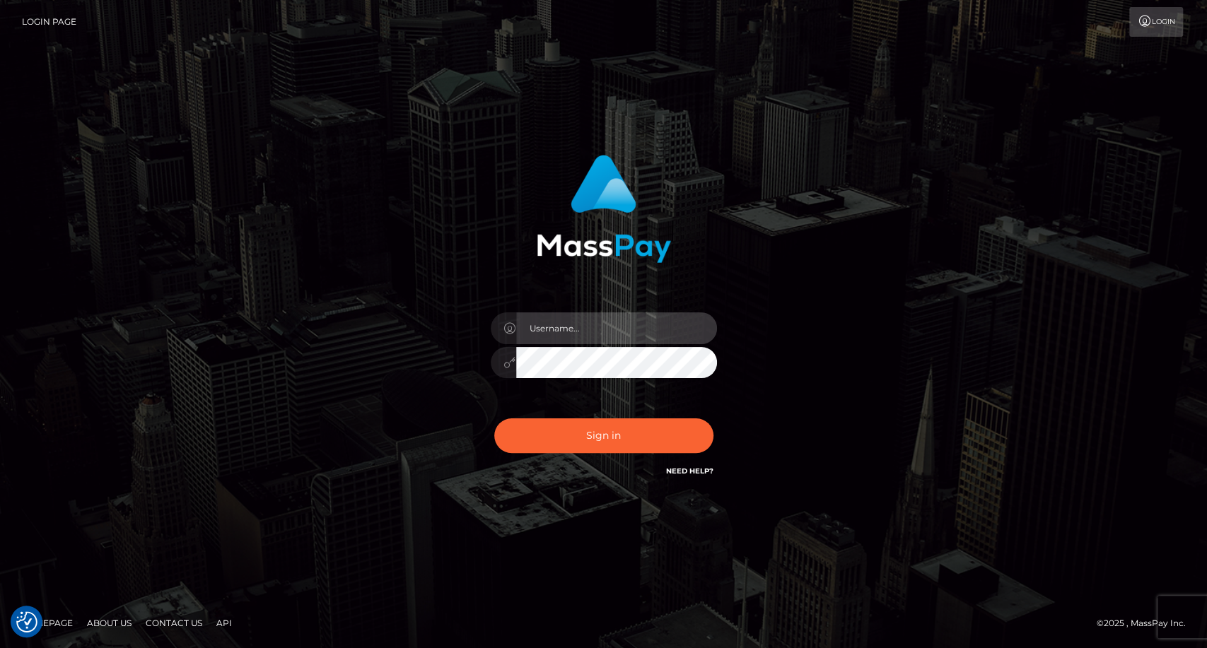
type input "carolina"
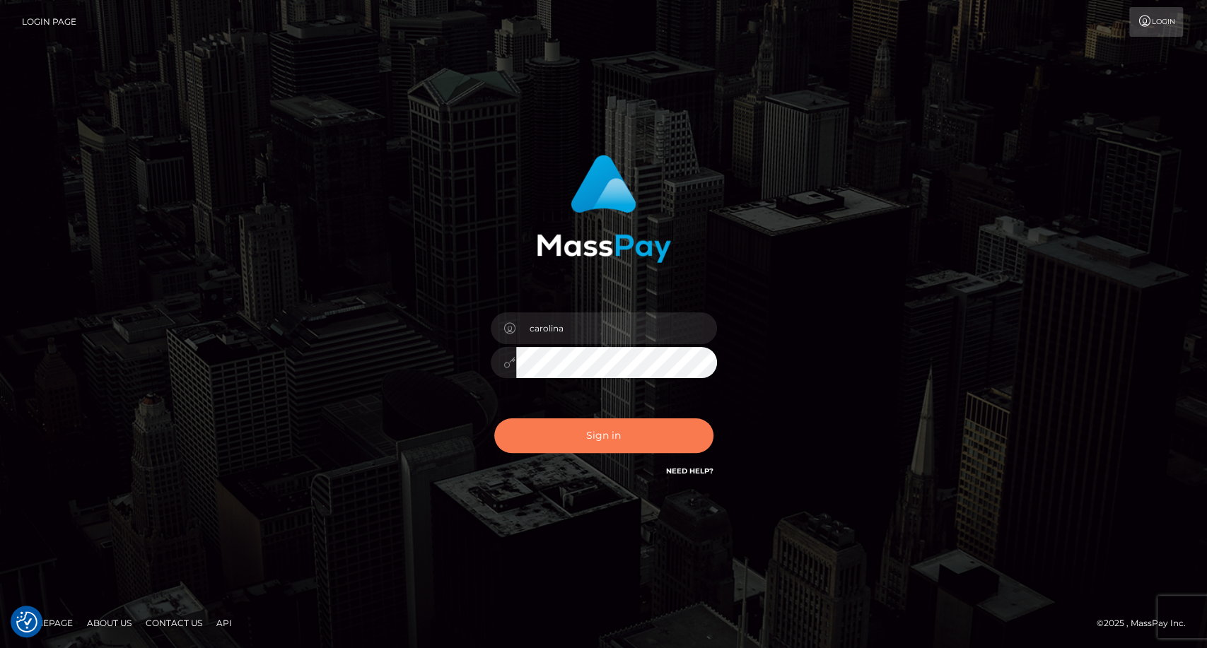
click at [583, 443] on button "Sign in" at bounding box center [603, 436] width 219 height 35
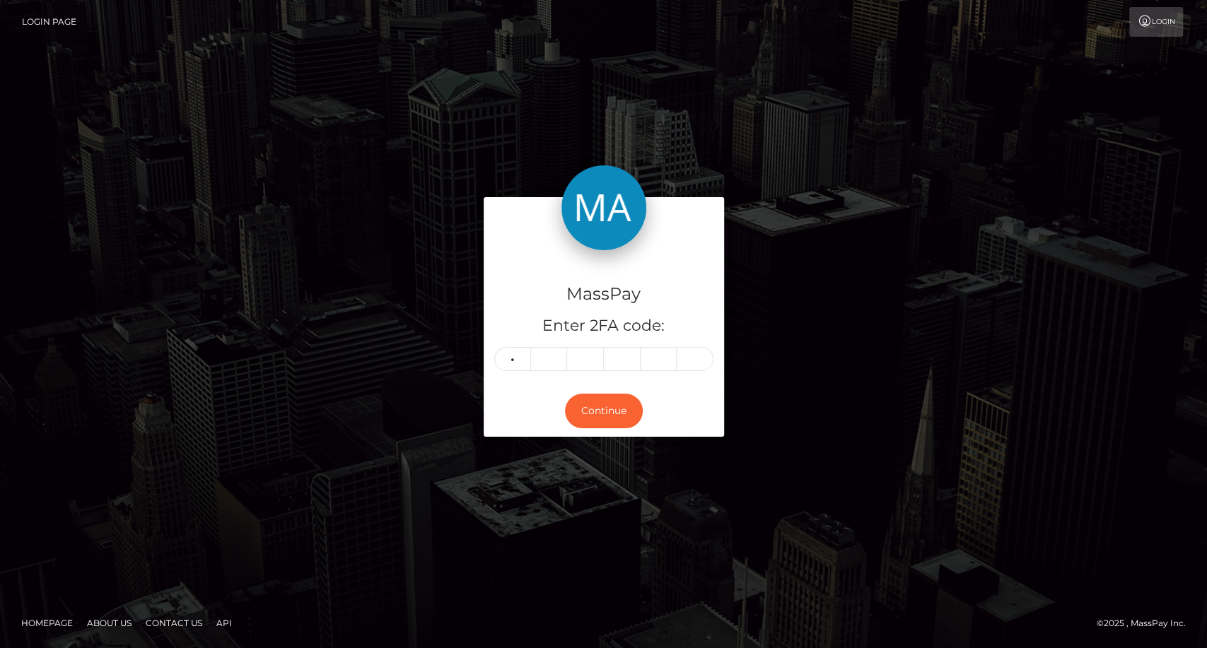
type input "1"
type input "0"
type input "7"
type input "9"
type input "3"
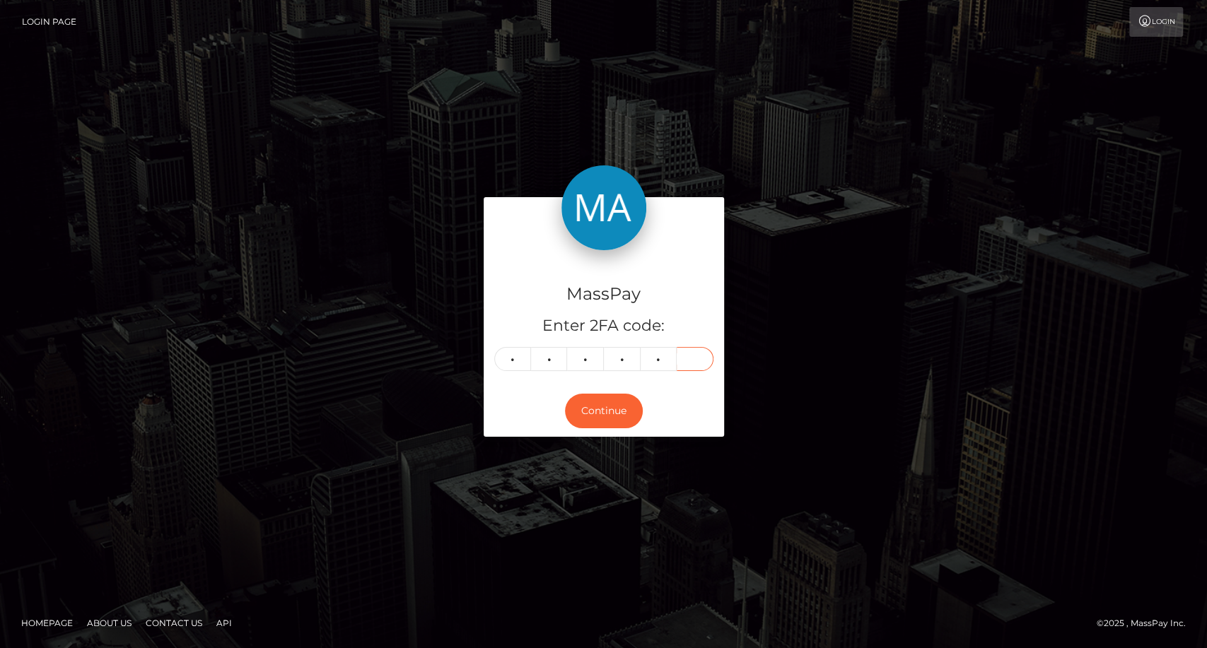
type input "6"
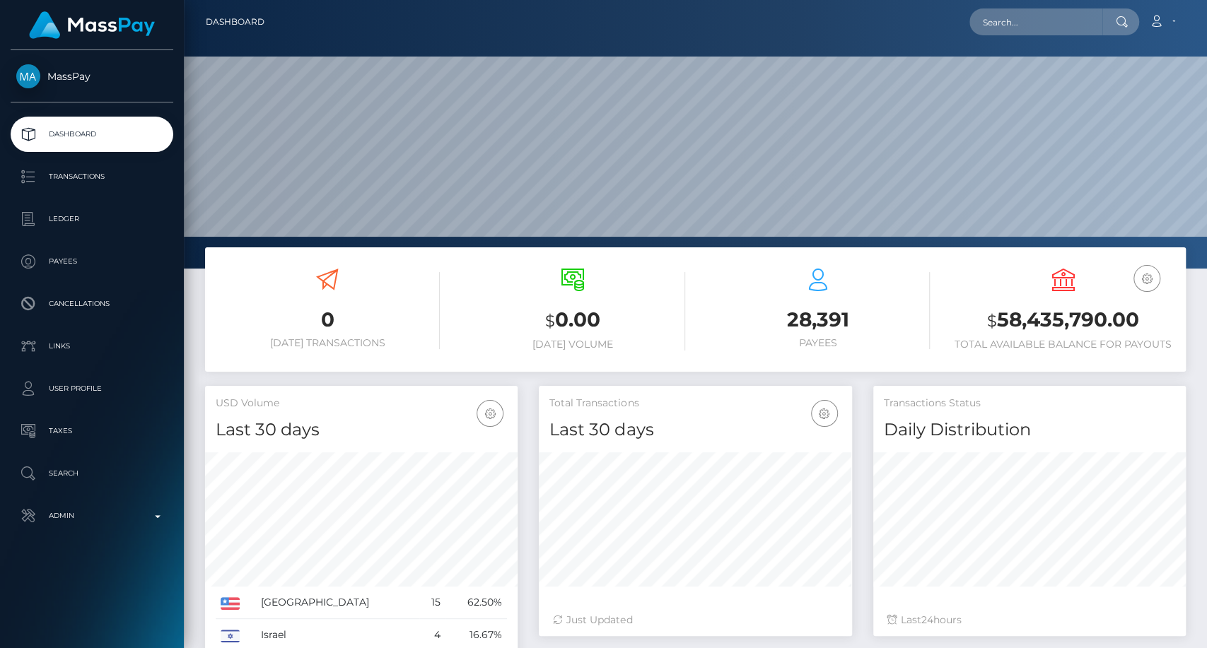
scroll to position [250, 313]
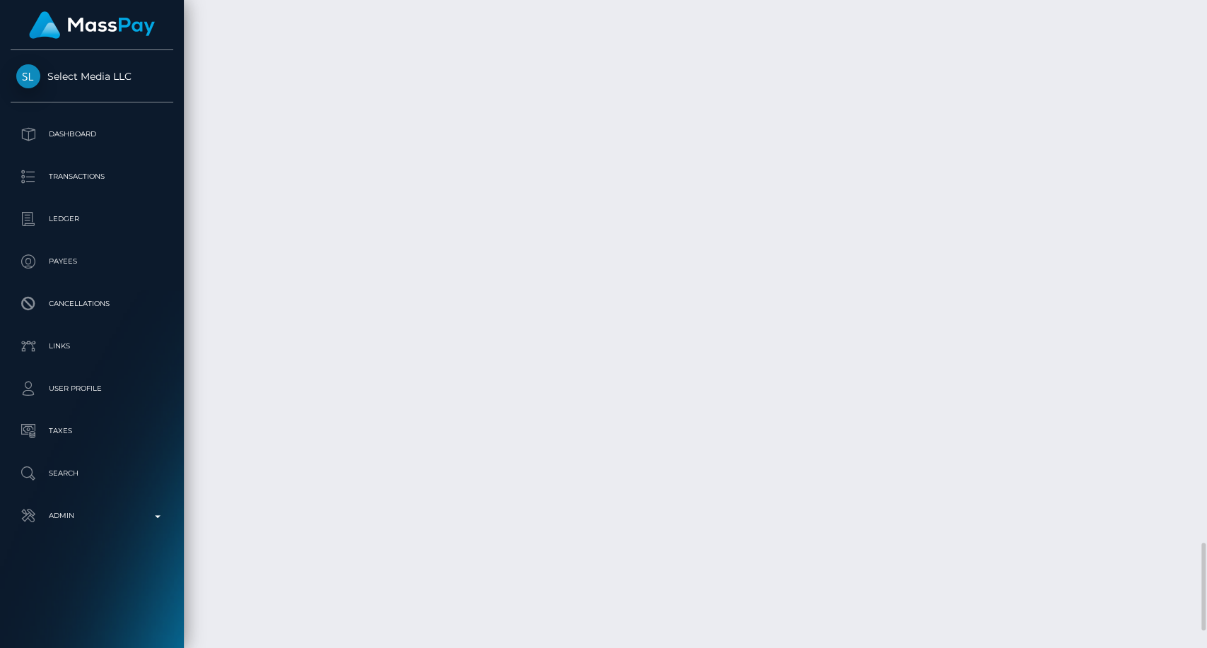
scroll to position [4141, 0]
drag, startPoint x: 645, startPoint y: 232, endPoint x: 328, endPoint y: 233, distance: 316.8
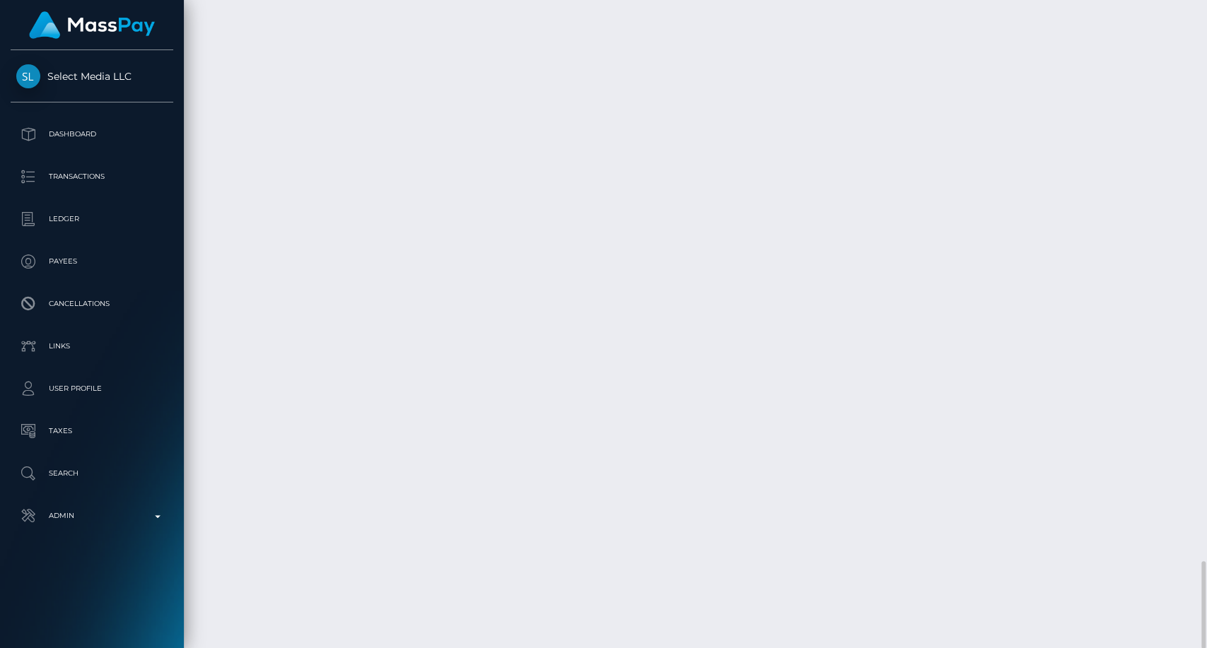
copy td "Interac / Confirmation: 02710f15-ea5c-4bad-bd60-98b40e8425b5"
